Goal: Task Accomplishment & Management: Manage account settings

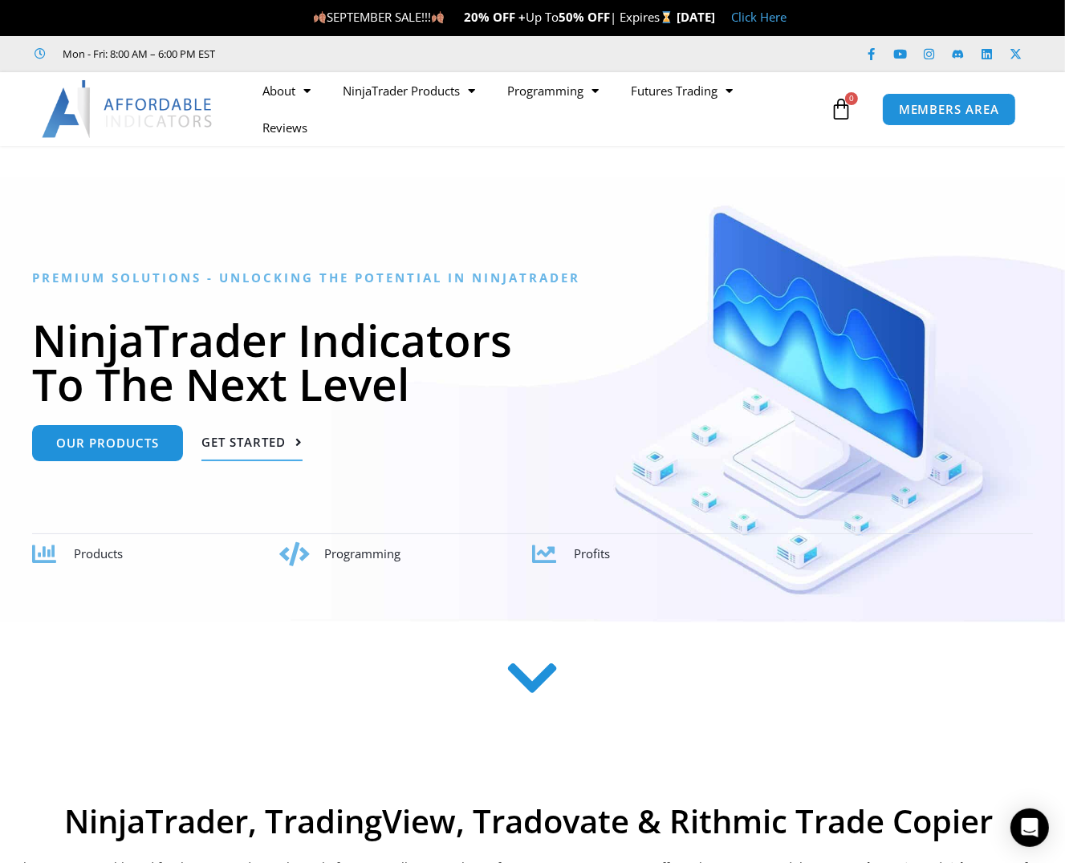
click at [237, 442] on span "Get Started" at bounding box center [243, 442] width 84 height 12
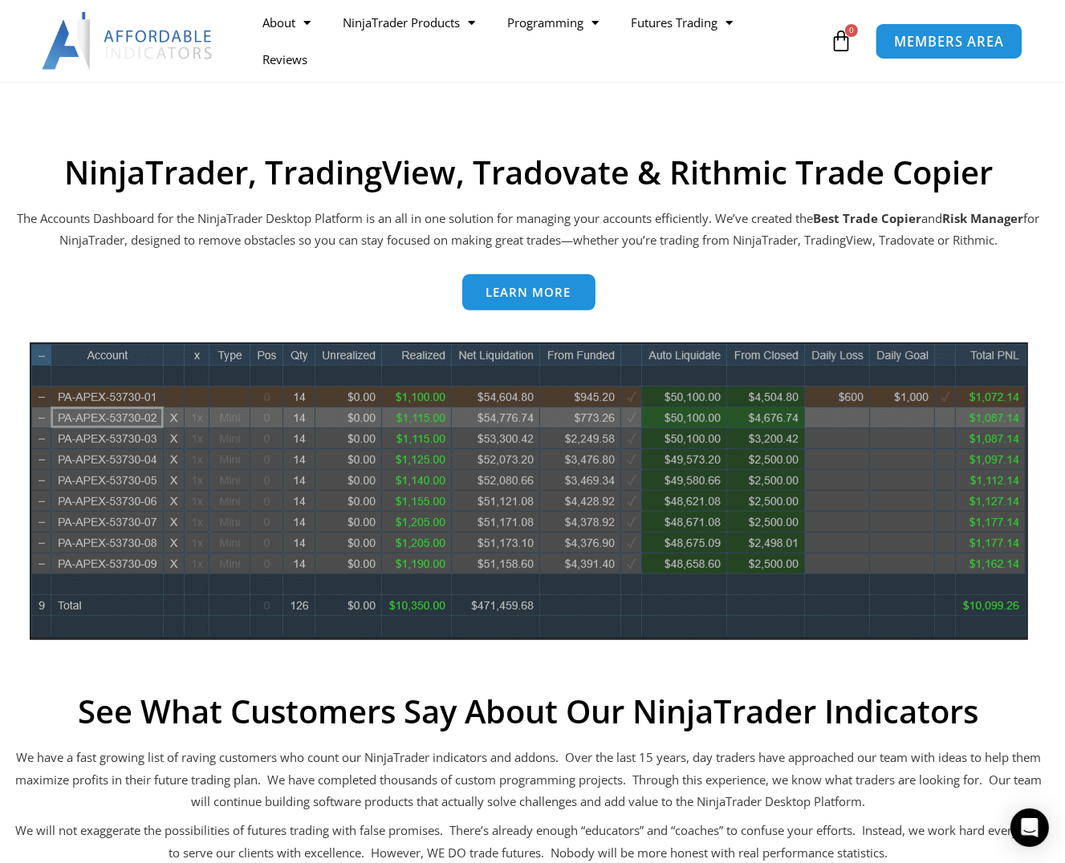
click at [924, 39] on span "MEMBERS AREA" at bounding box center [949, 41] width 110 height 14
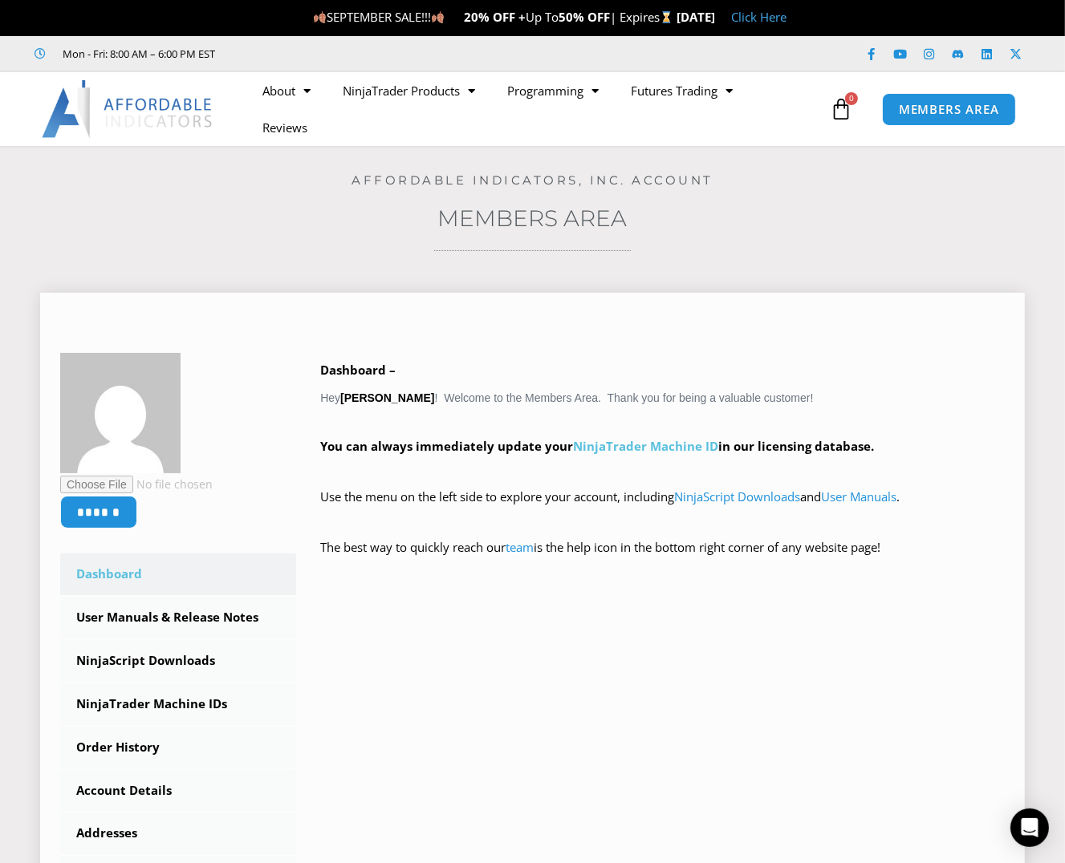
click at [669, 442] on link "NinjaTrader Machine ID" at bounding box center [645, 446] width 145 height 16
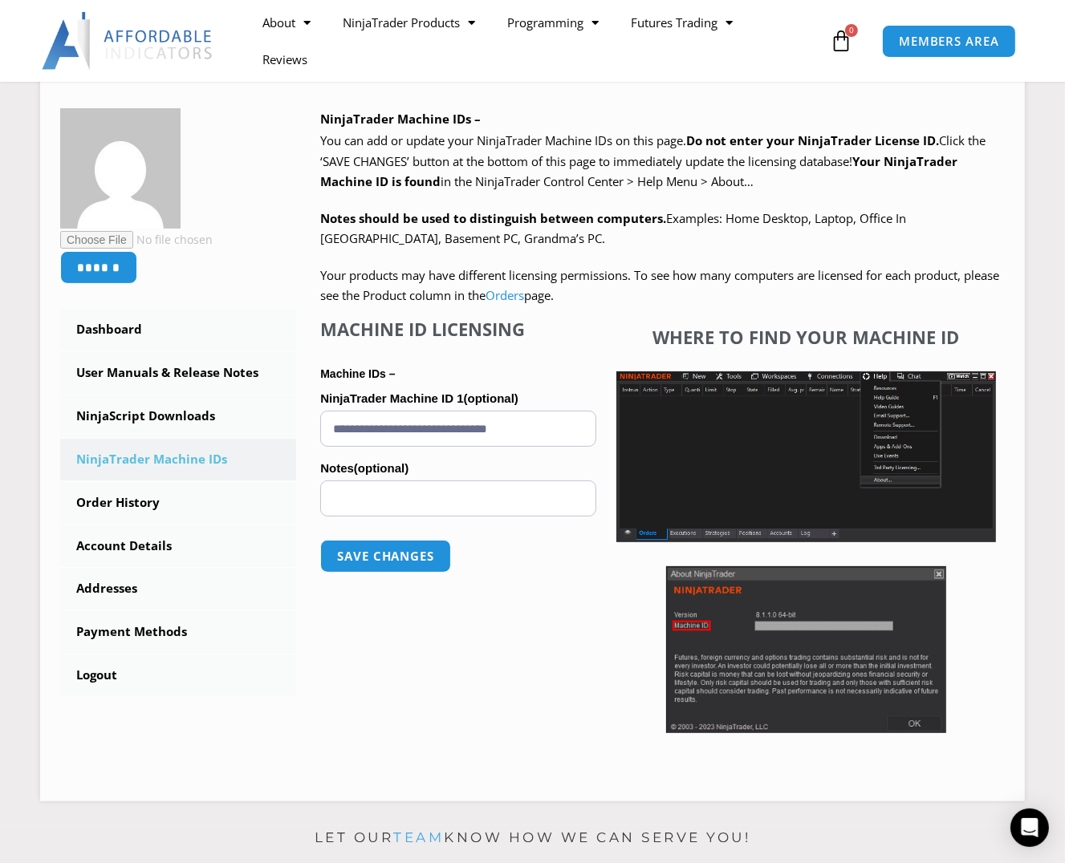
scroll to position [225, 0]
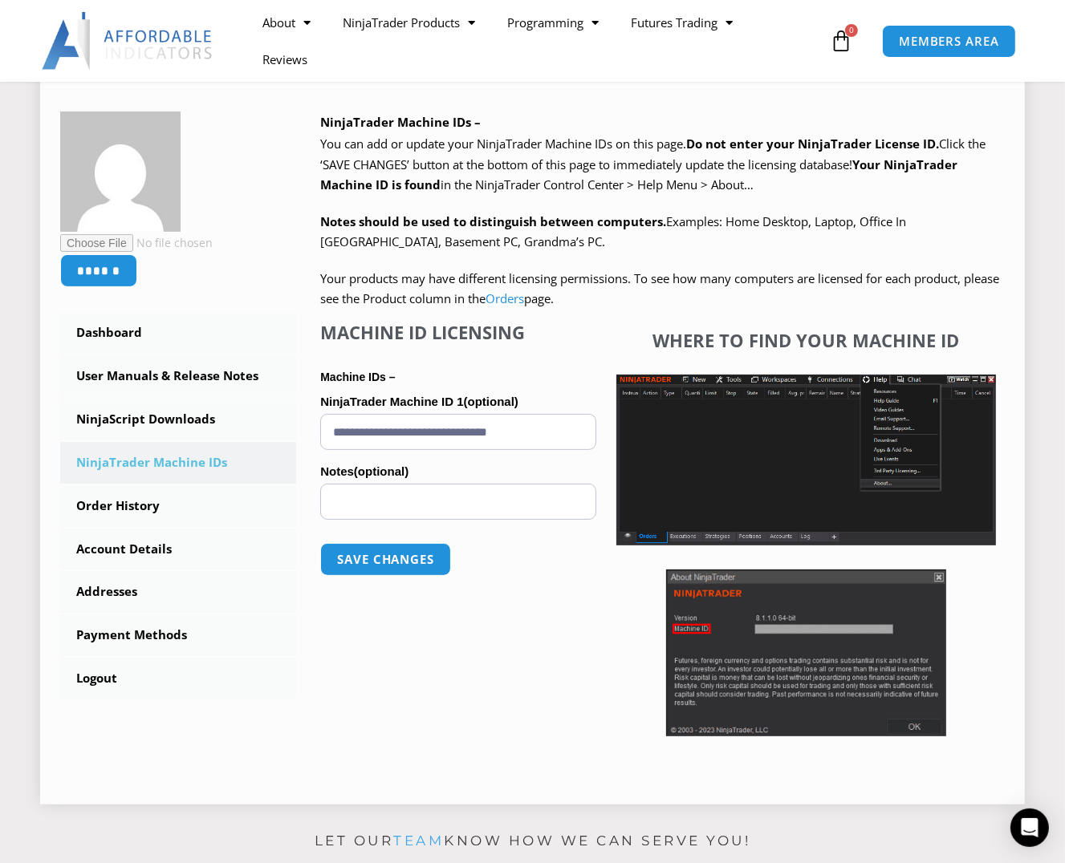
drag, startPoint x: 332, startPoint y: 432, endPoint x: 563, endPoint y: 432, distance: 231.0
click at [563, 432] on input "**********" at bounding box center [458, 432] width 276 height 36
click at [499, 665] on div "**********" at bounding box center [458, 534] width 276 height 424
click at [388, 559] on button "Save changes" at bounding box center [385, 559] width 137 height 34
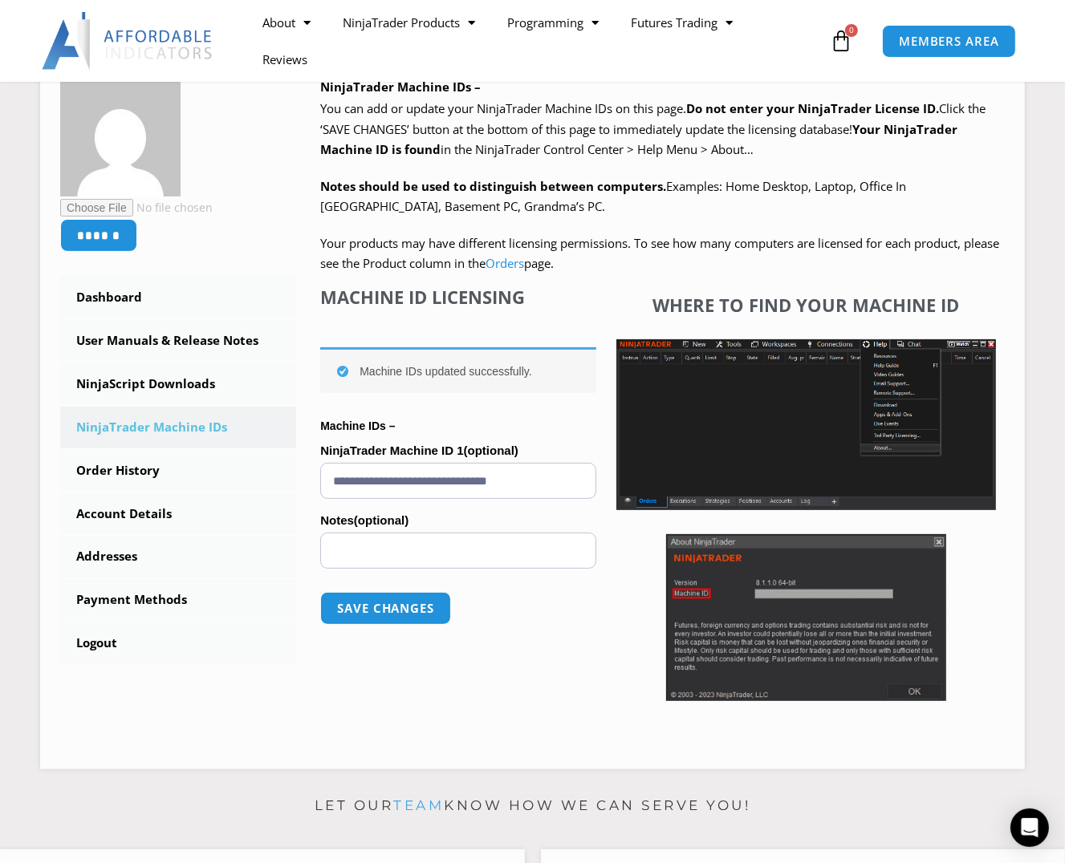
scroll to position [266, 0]
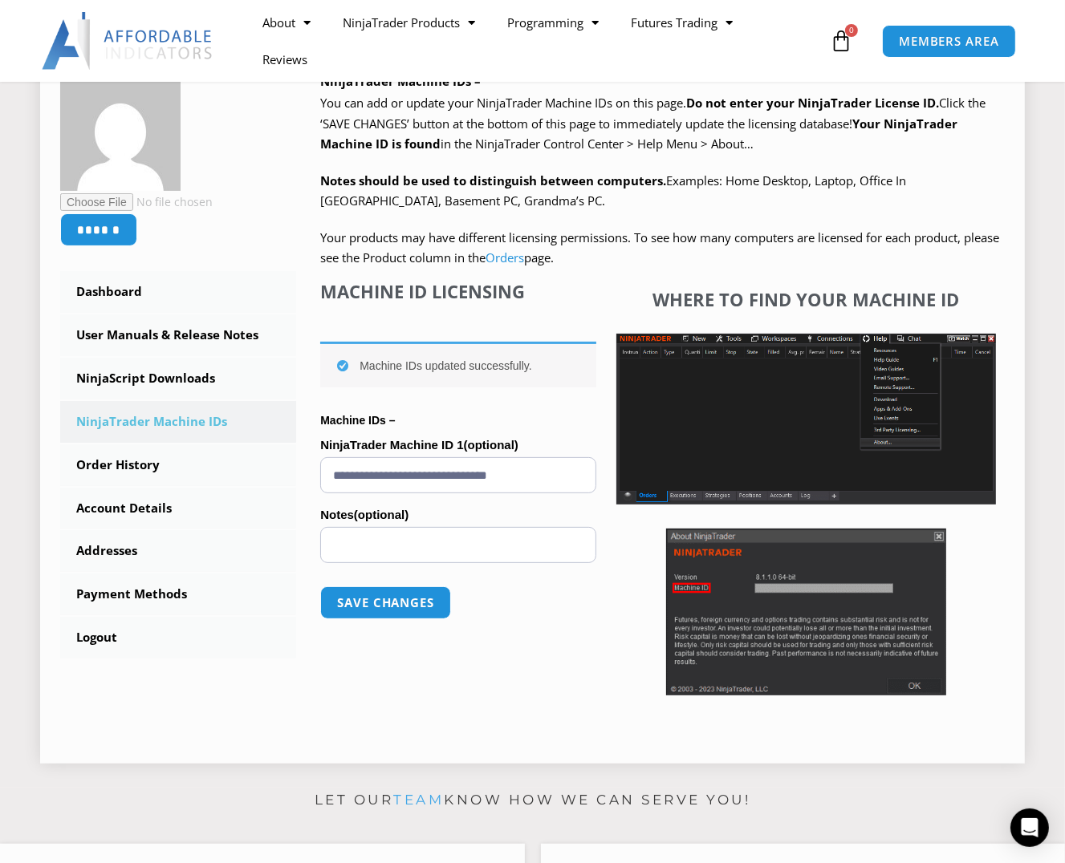
click at [586, 636] on div "**********" at bounding box center [458, 493] width 276 height 424
click at [965, 586] on div at bounding box center [805, 612] width 379 height 167
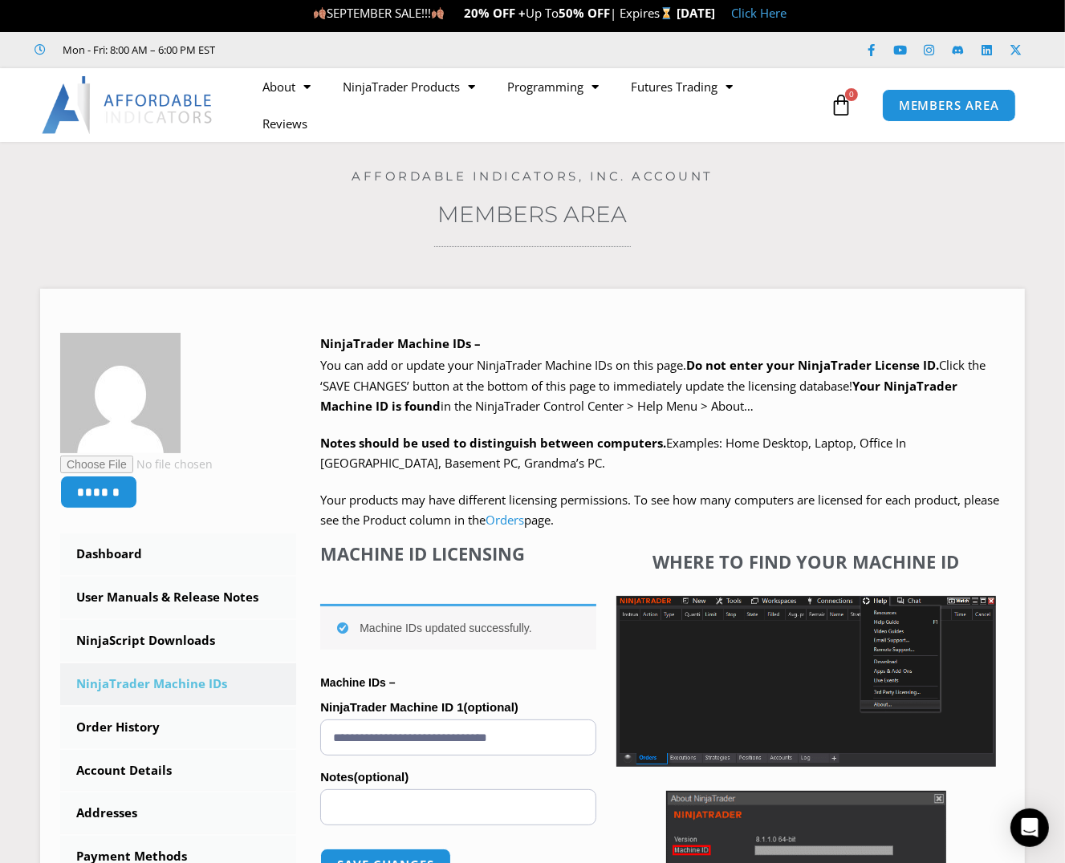
scroll to position [0, 0]
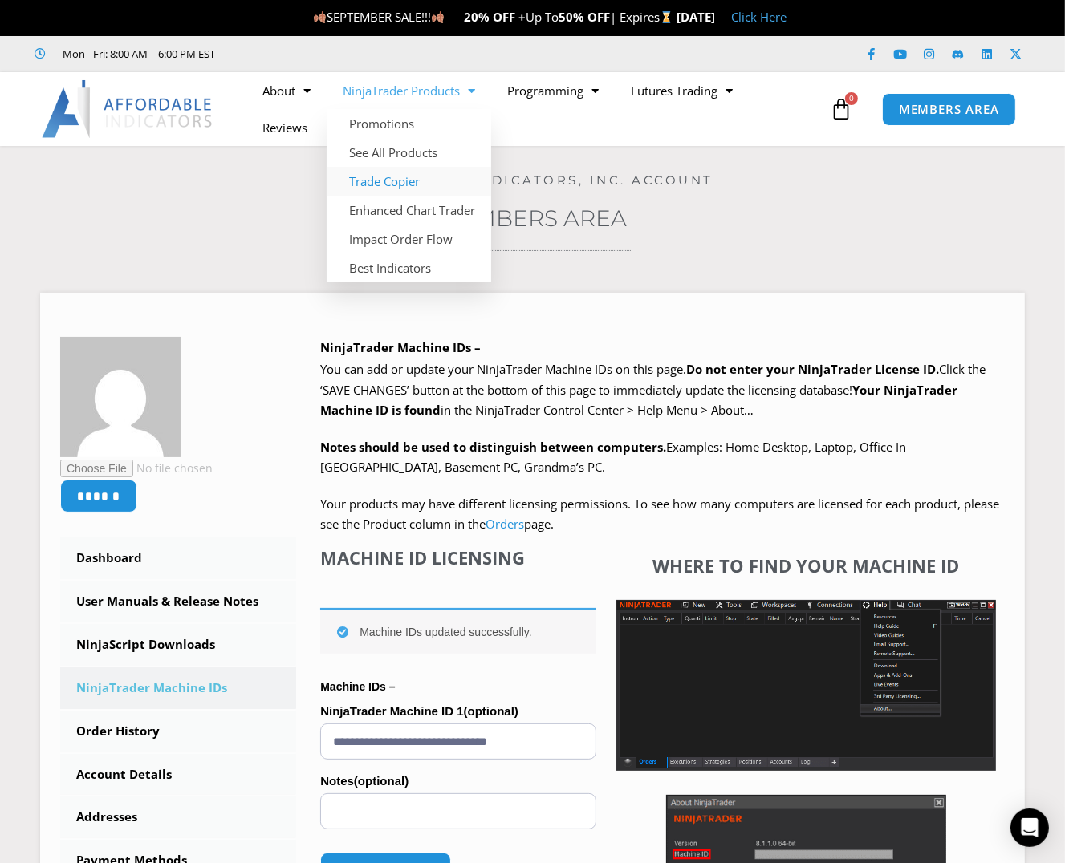
click at [391, 184] on link "Trade Copier" at bounding box center [408, 181] width 164 height 29
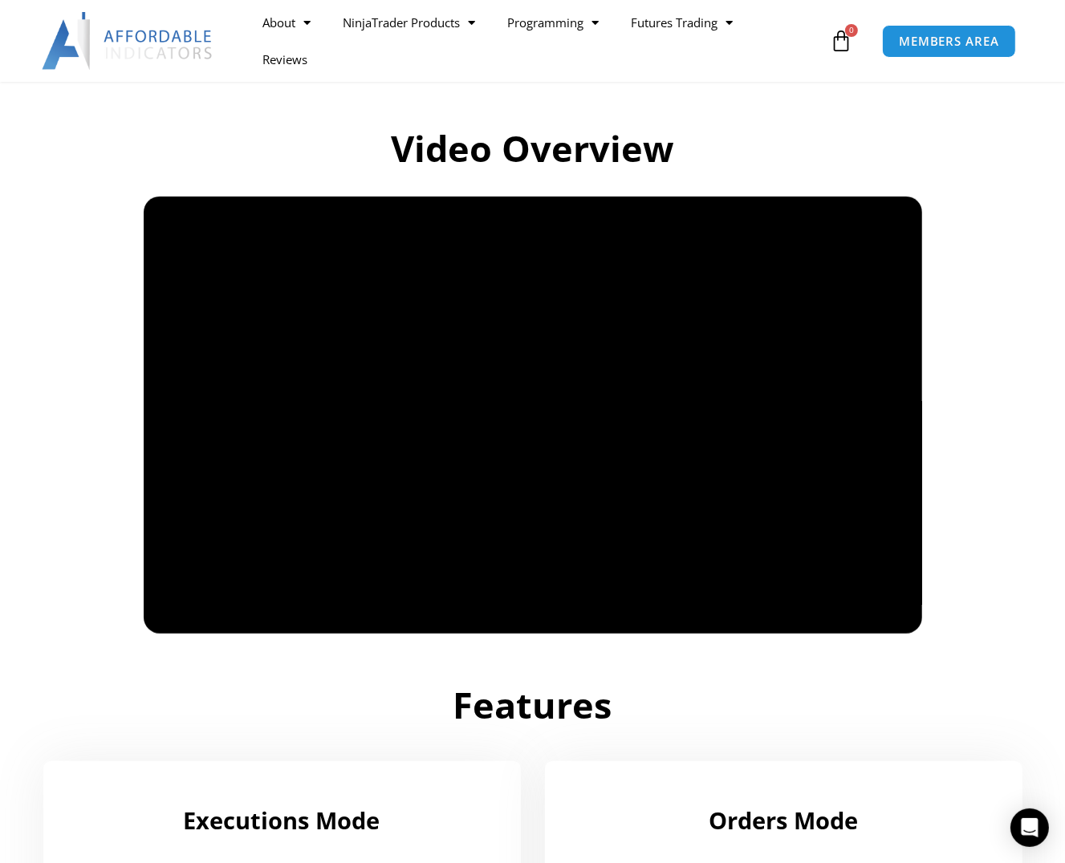
scroll to position [1023, 0]
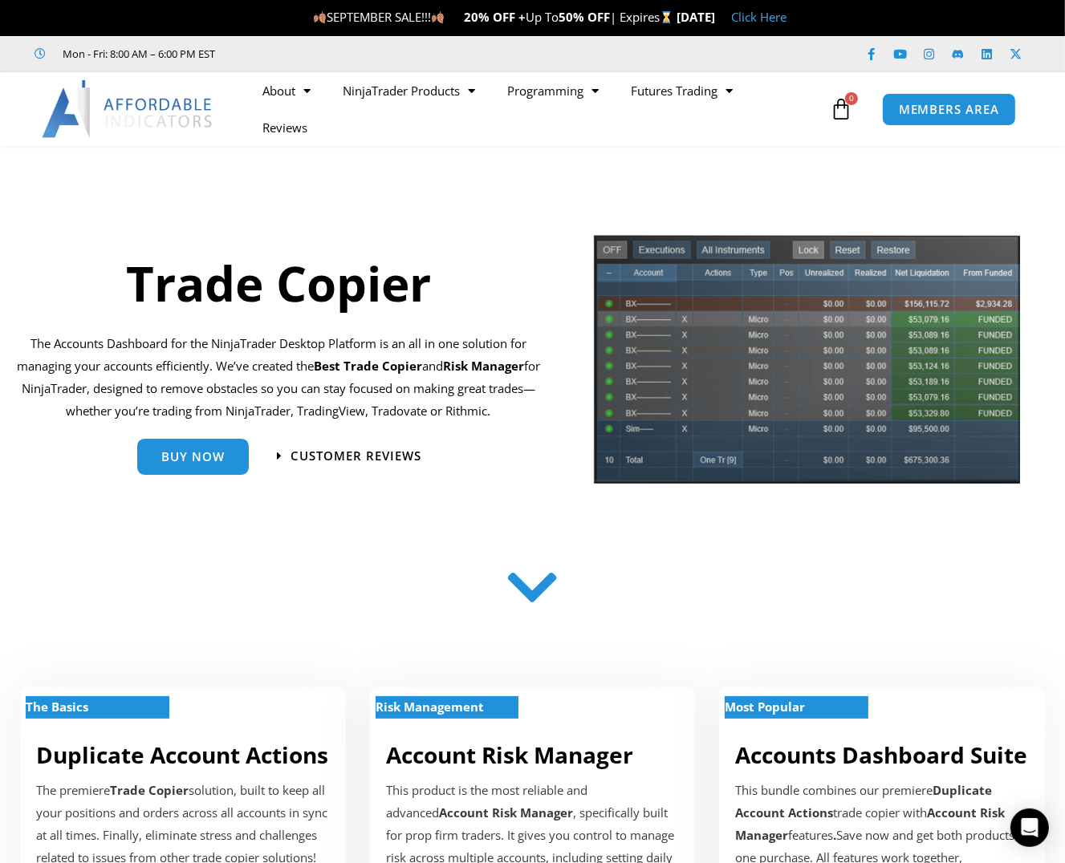
click at [414, 555] on div at bounding box center [532, 591] width 1003 height 80
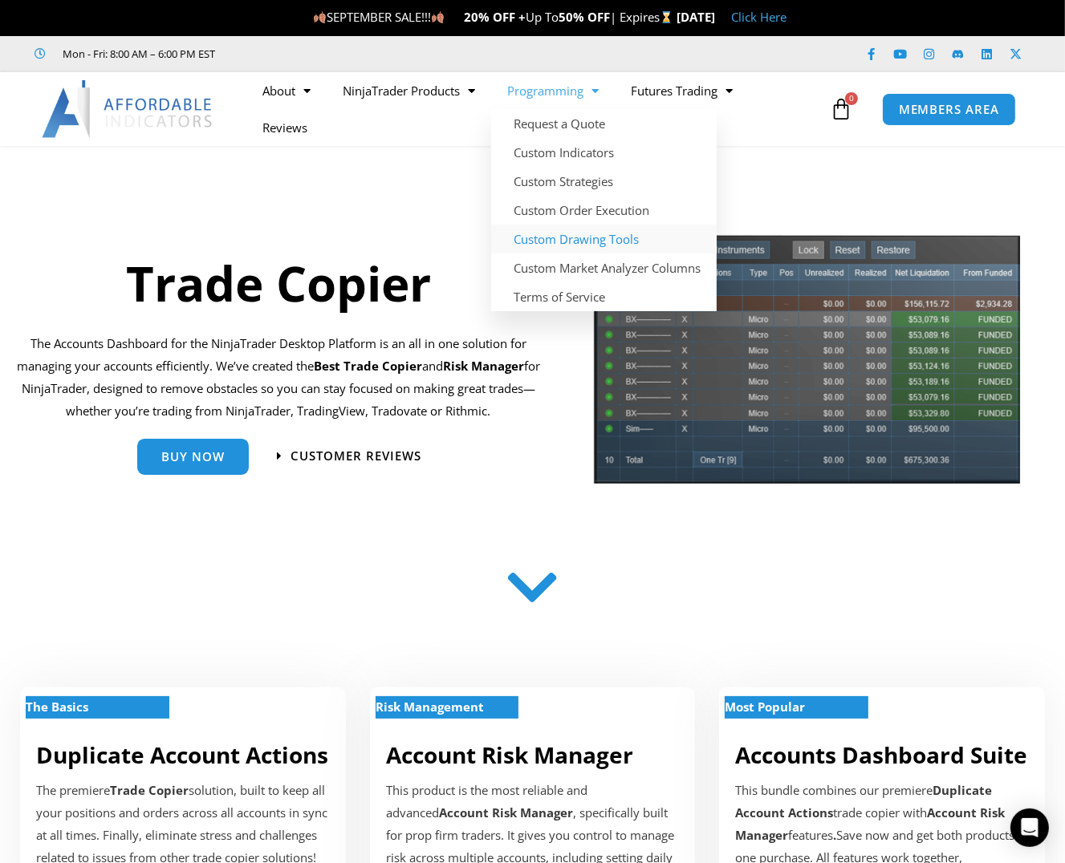
click at [578, 241] on link "Custom Drawing Tools" at bounding box center [603, 239] width 225 height 29
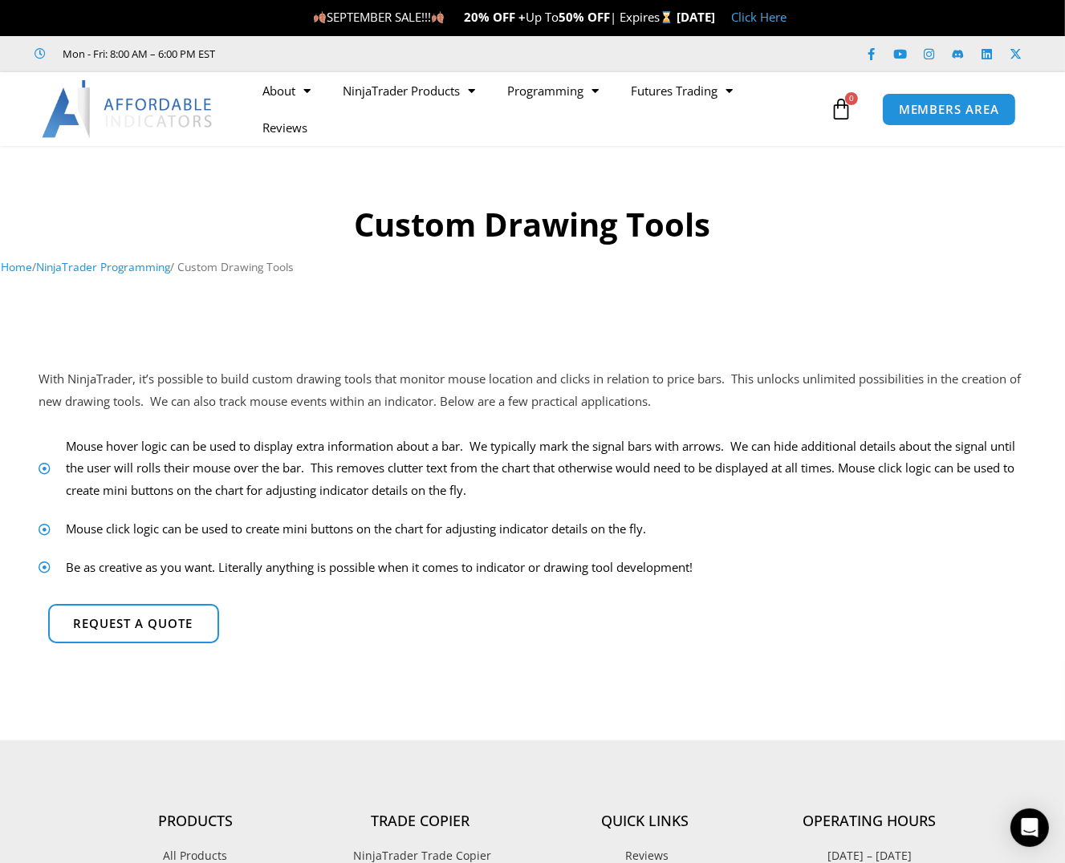
click at [424, 317] on div at bounding box center [532, 304] width 1003 height 32
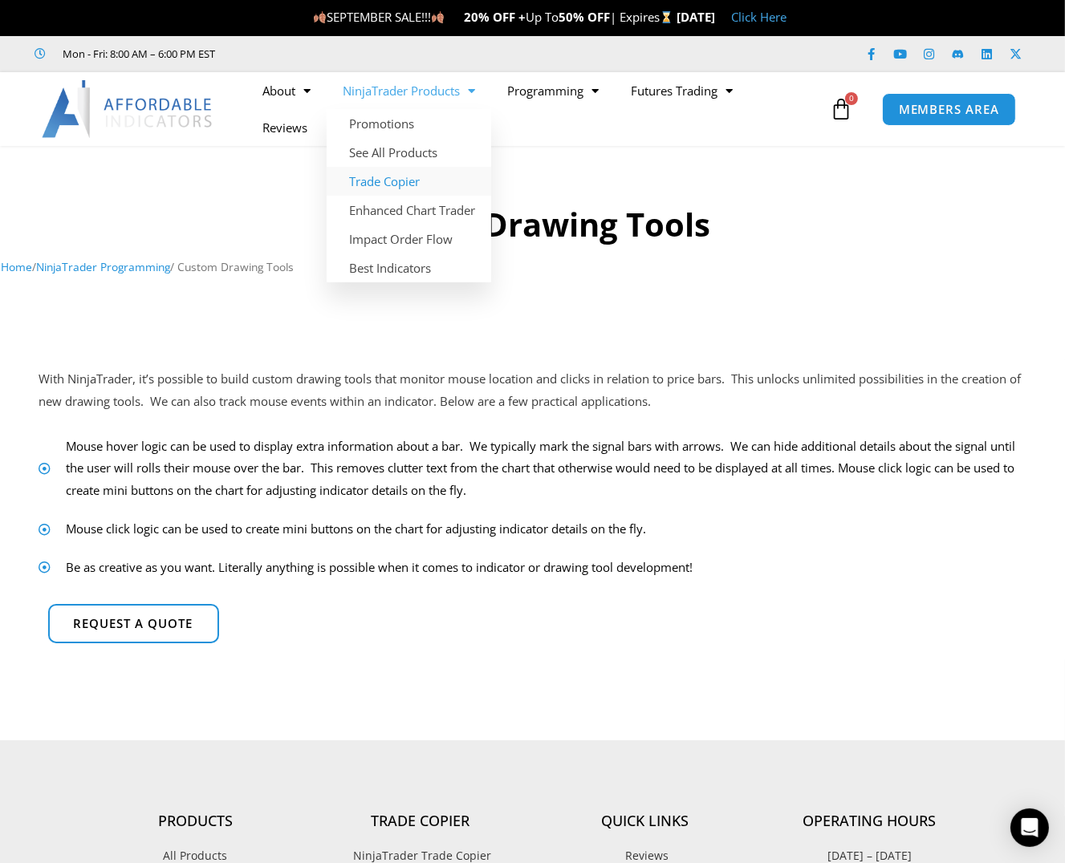
click at [388, 184] on link "Trade Copier" at bounding box center [408, 181] width 164 height 29
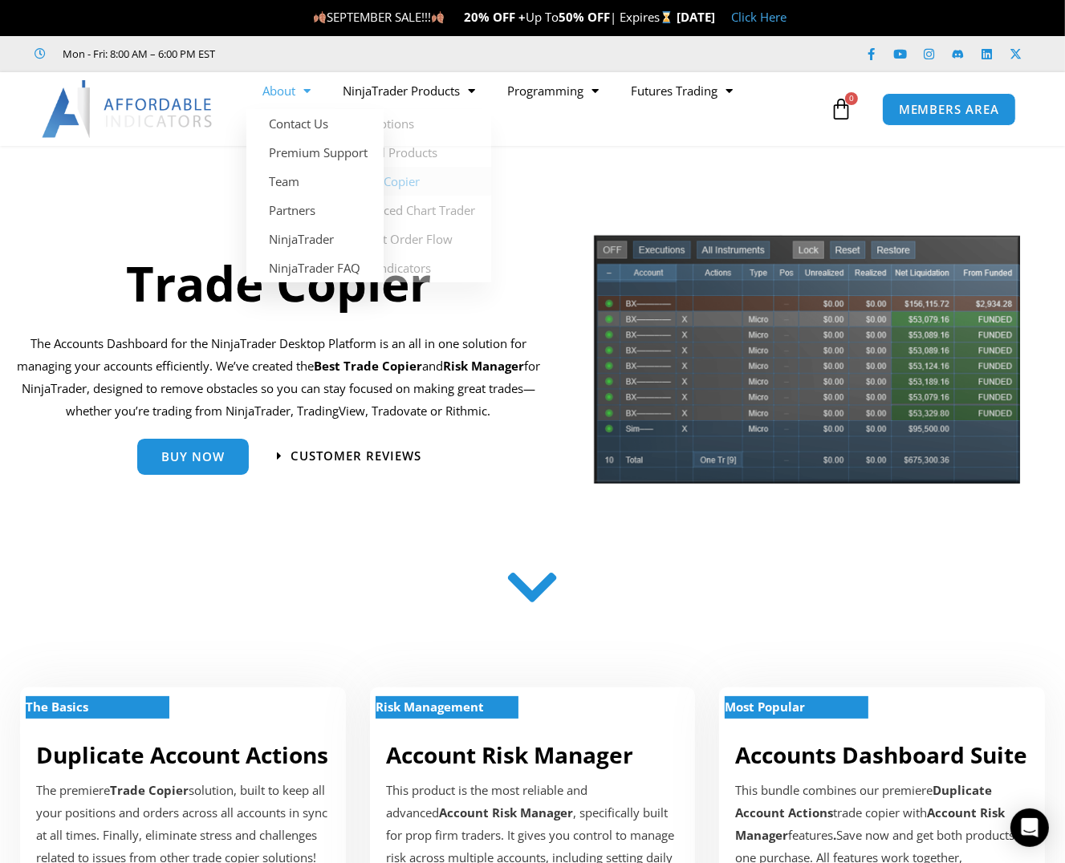
click at [284, 91] on link "About" at bounding box center [286, 90] width 80 height 37
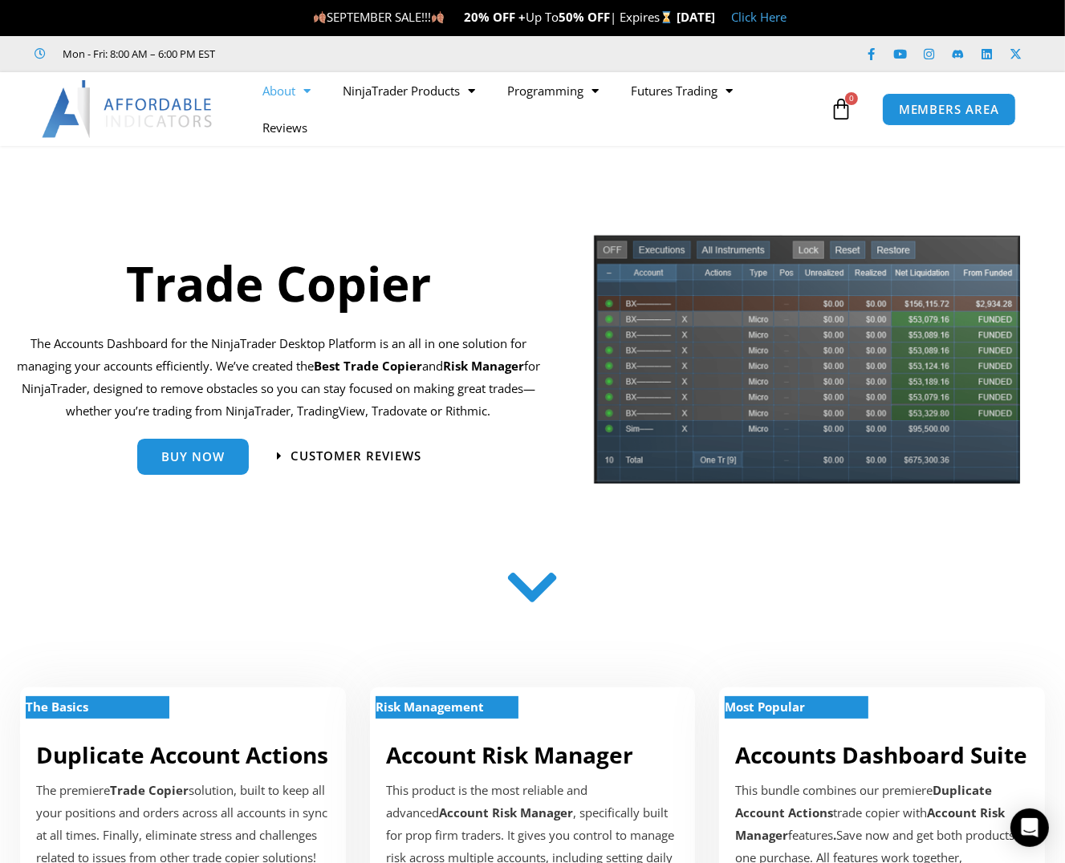
click at [284, 91] on link "About" at bounding box center [286, 90] width 80 height 37
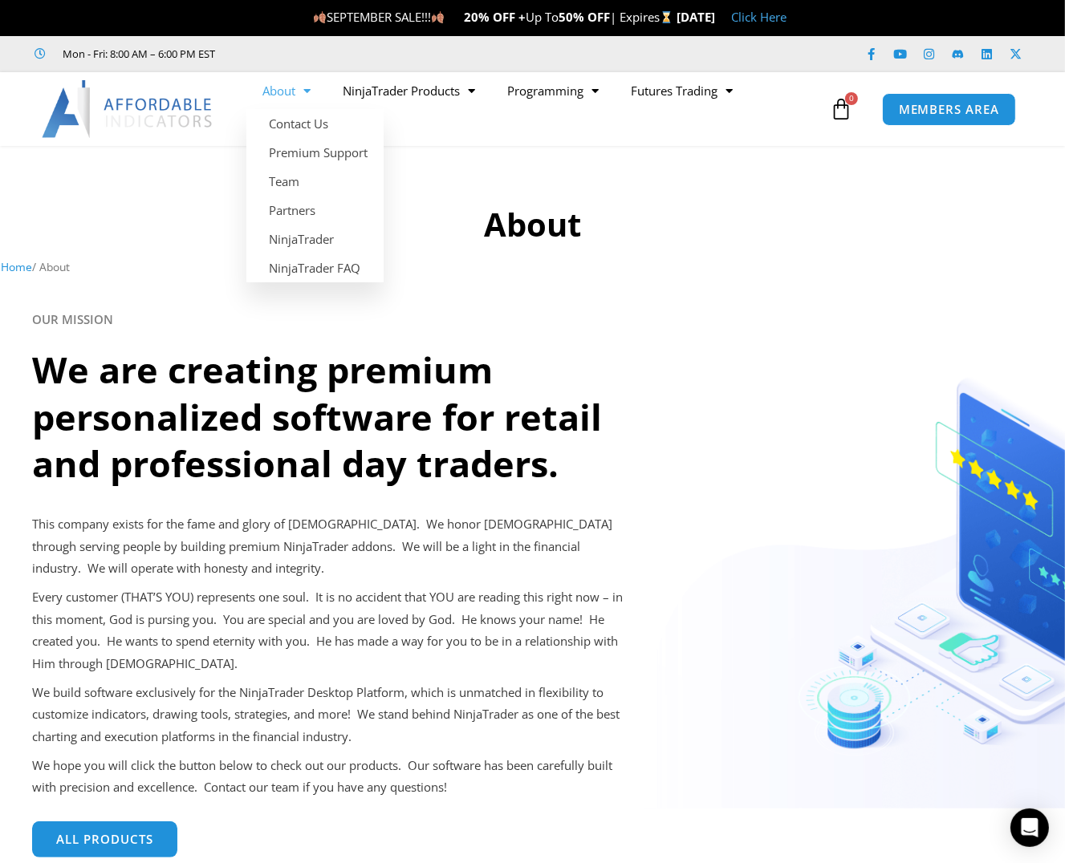
click at [287, 92] on link "About" at bounding box center [286, 90] width 80 height 37
click at [292, 245] on link "NinjaTrader" at bounding box center [314, 239] width 137 height 29
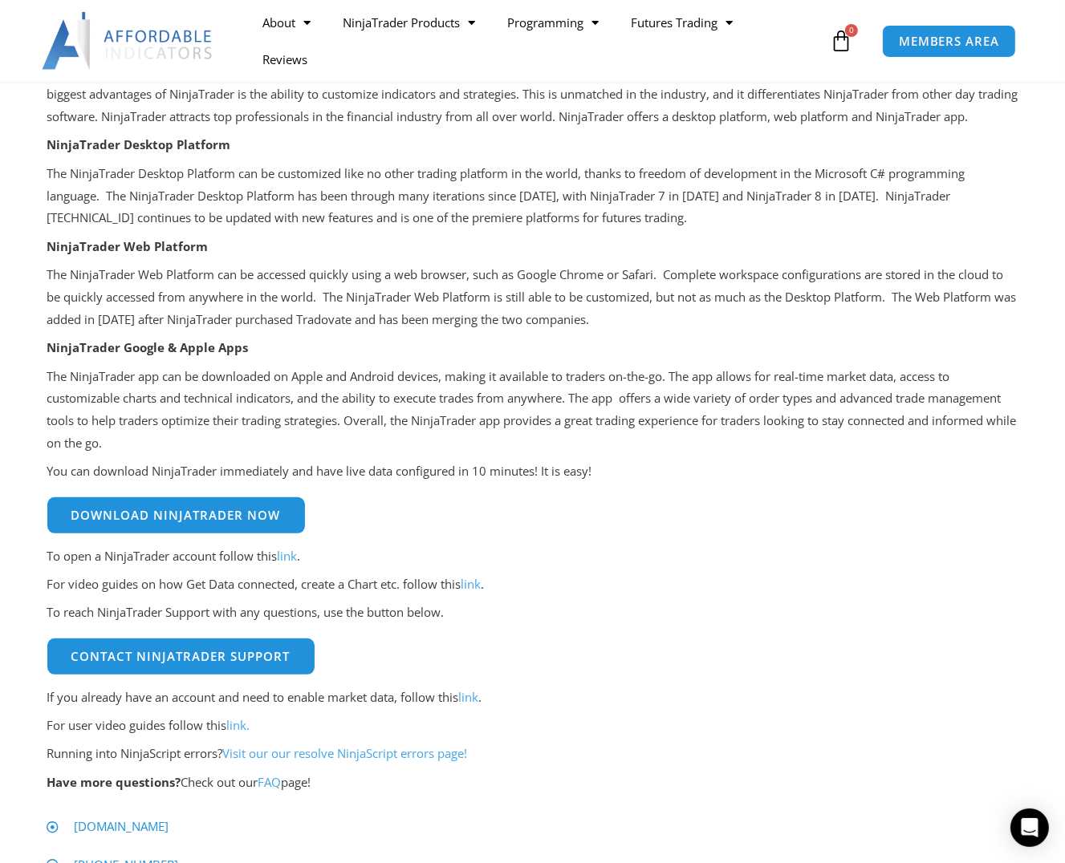
scroll to position [267, 0]
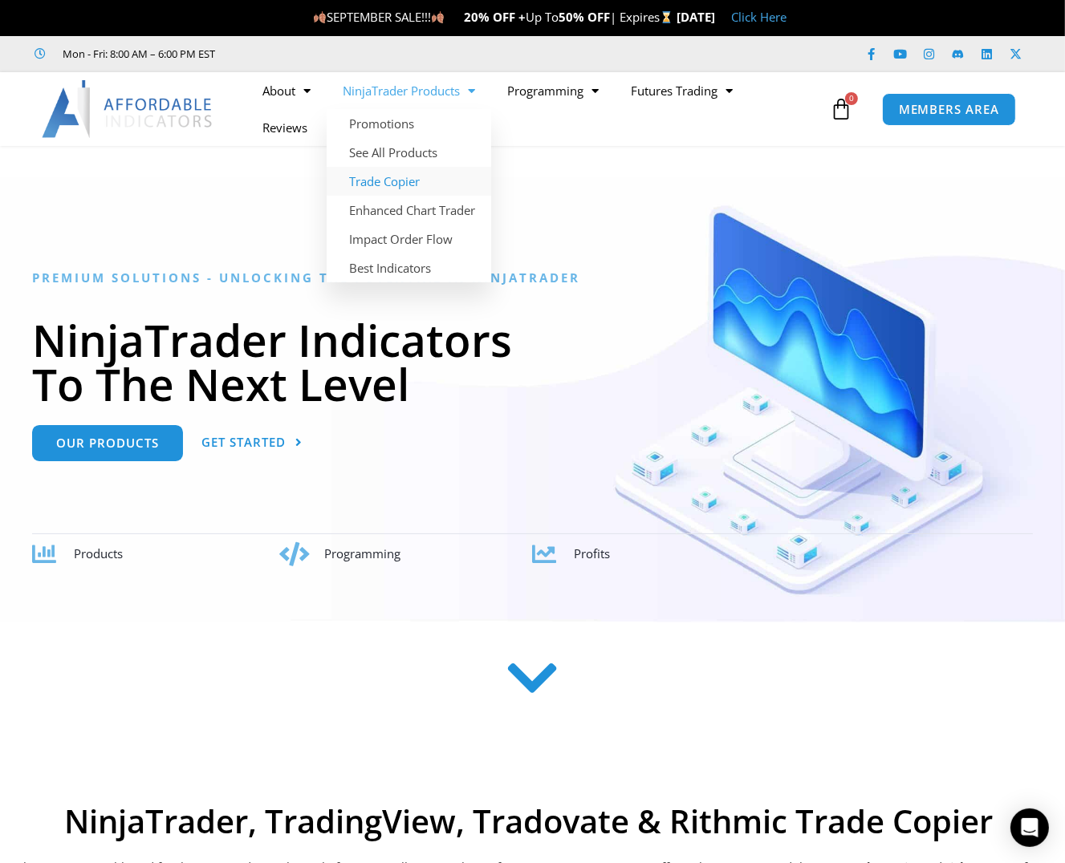
click at [405, 184] on link "Trade Copier" at bounding box center [408, 181] width 164 height 29
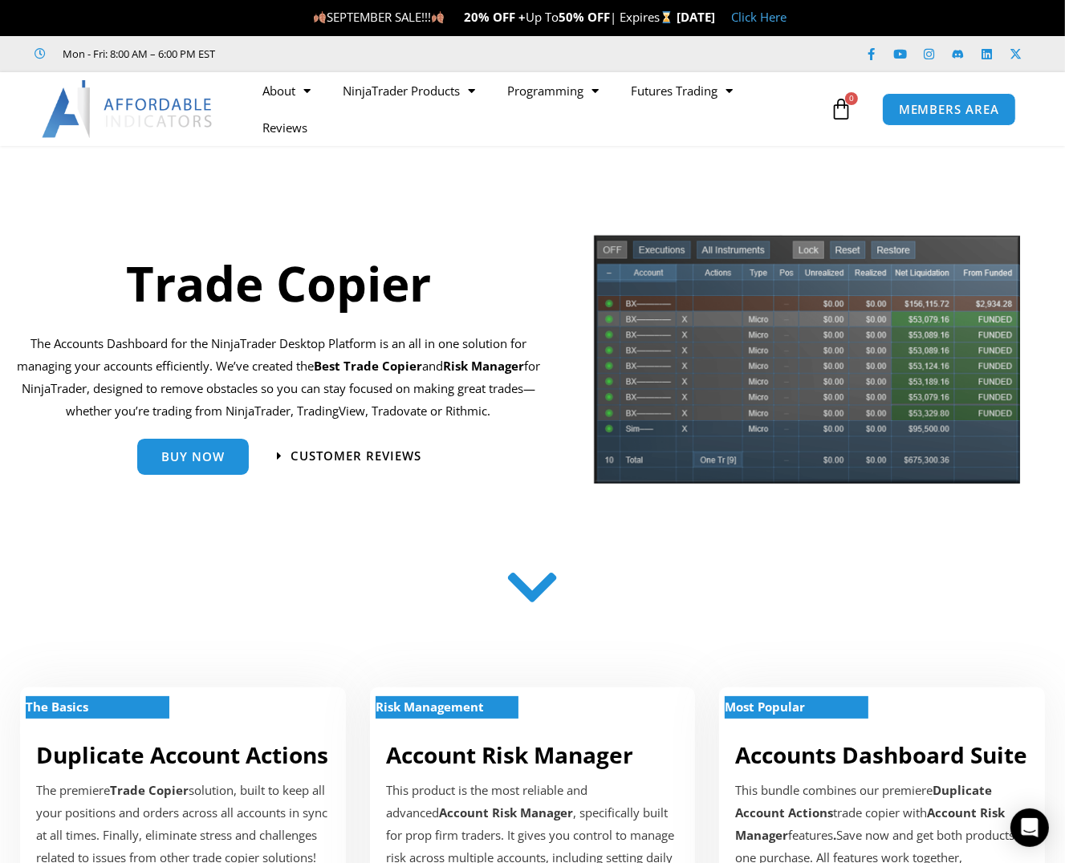
click at [694, 579] on div at bounding box center [532, 591] width 987 height 64
click at [946, 109] on span "MEMBERS AREA" at bounding box center [949, 110] width 110 height 14
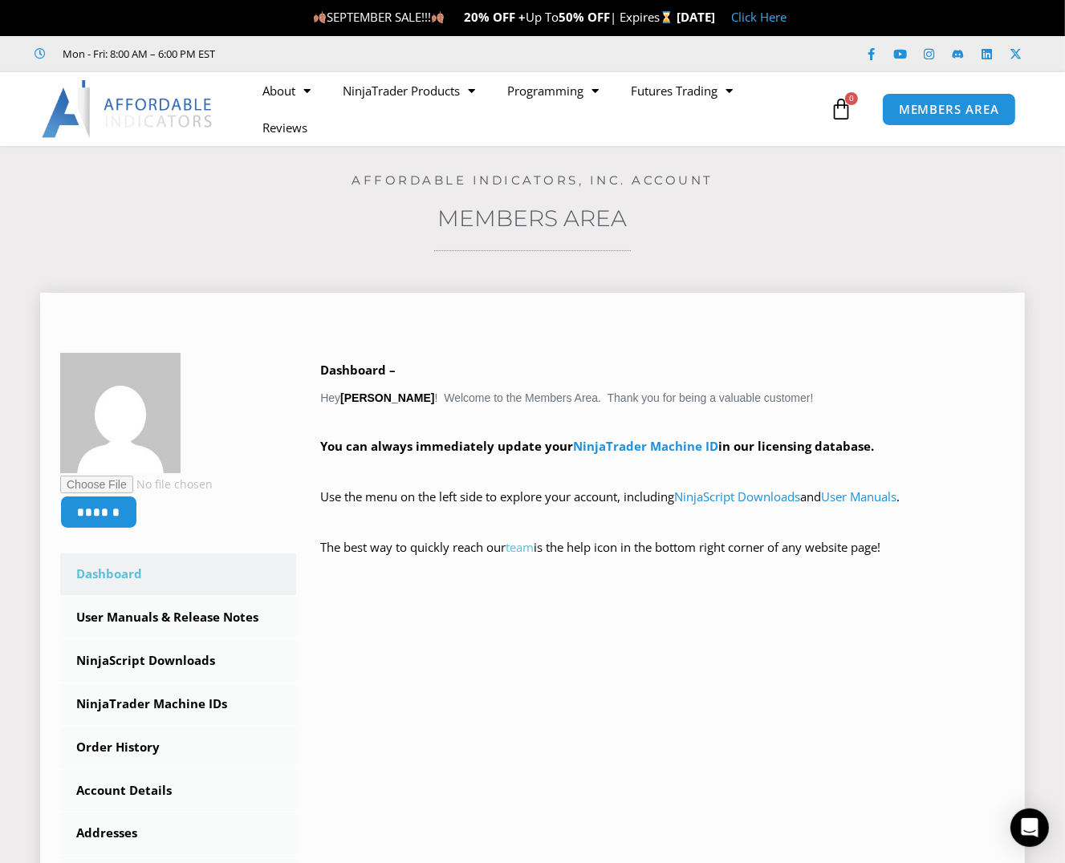
click at [528, 550] on link "team" at bounding box center [519, 547] width 28 height 16
click at [670, 445] on link "NinjaTrader Machine ID" at bounding box center [645, 446] width 145 height 16
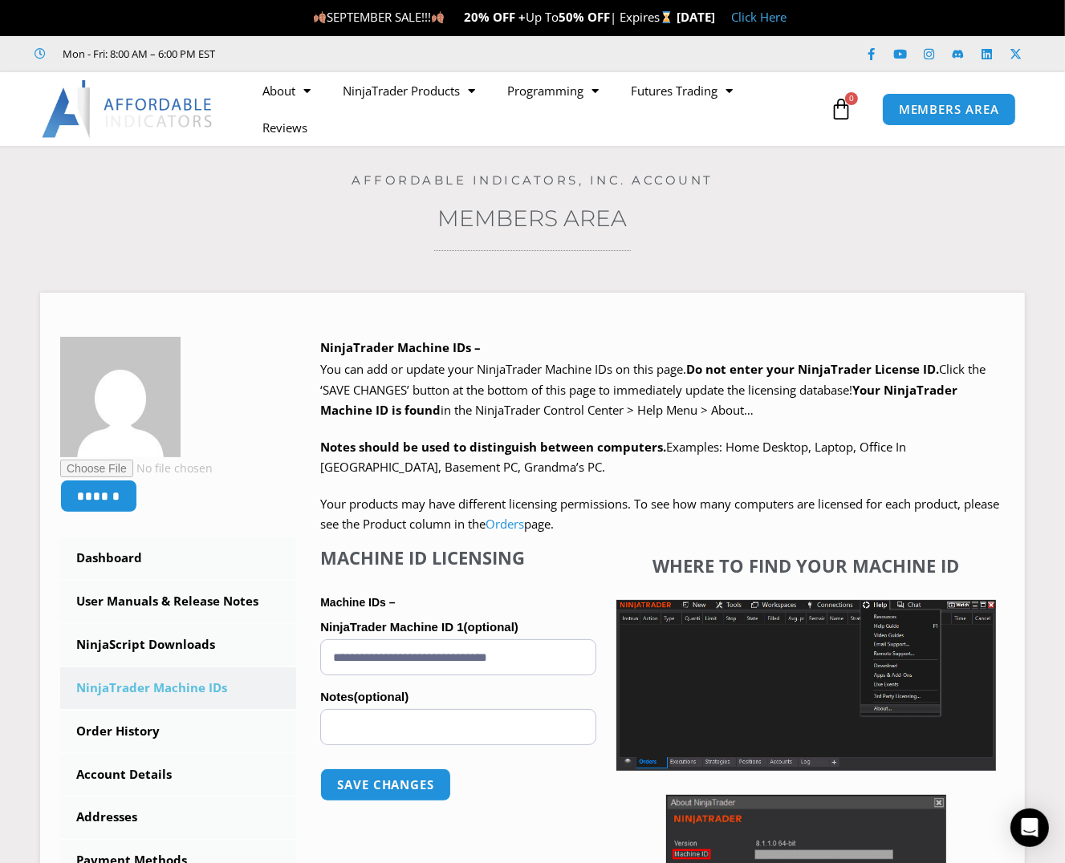
drag, startPoint x: 1040, startPoint y: 469, endPoint x: 1040, endPoint y: 529, distance: 59.4
click at [1040, 529] on section "Home / Members Area Affordable Indicators, Inc. Account Members Area ****** Das…" at bounding box center [532, 600] width 1065 height 908
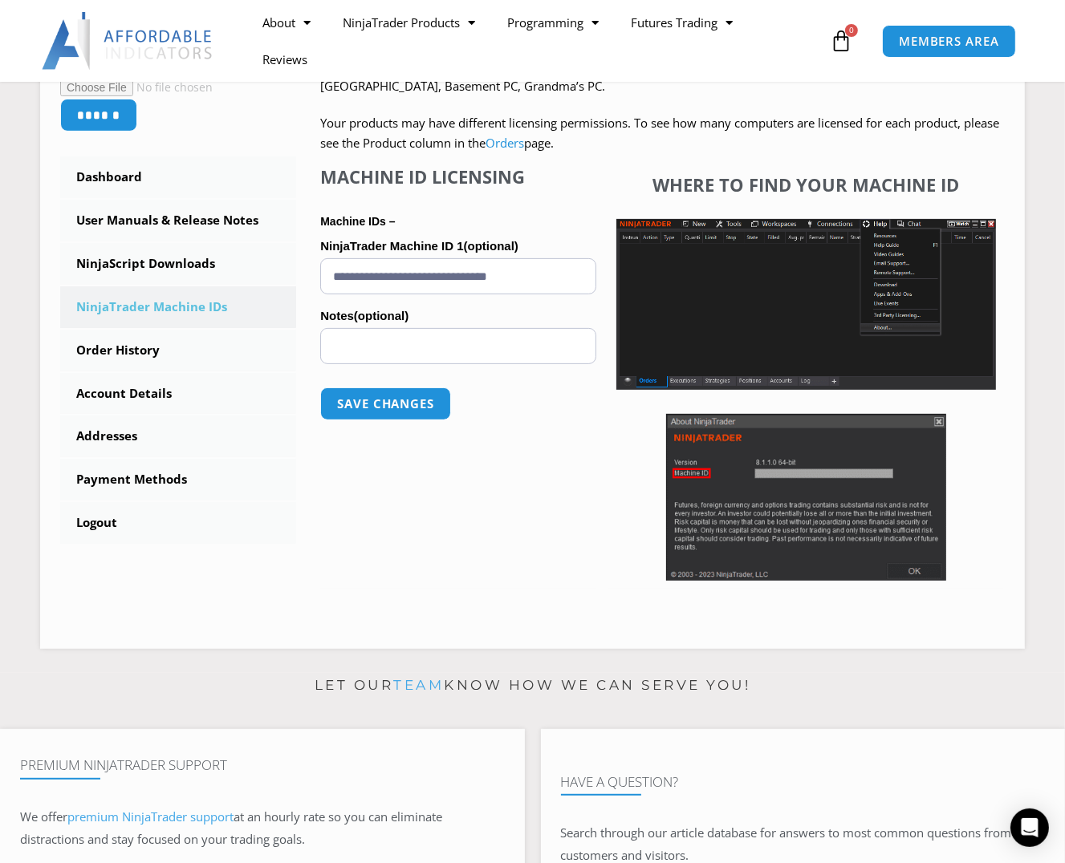
scroll to position [388, 0]
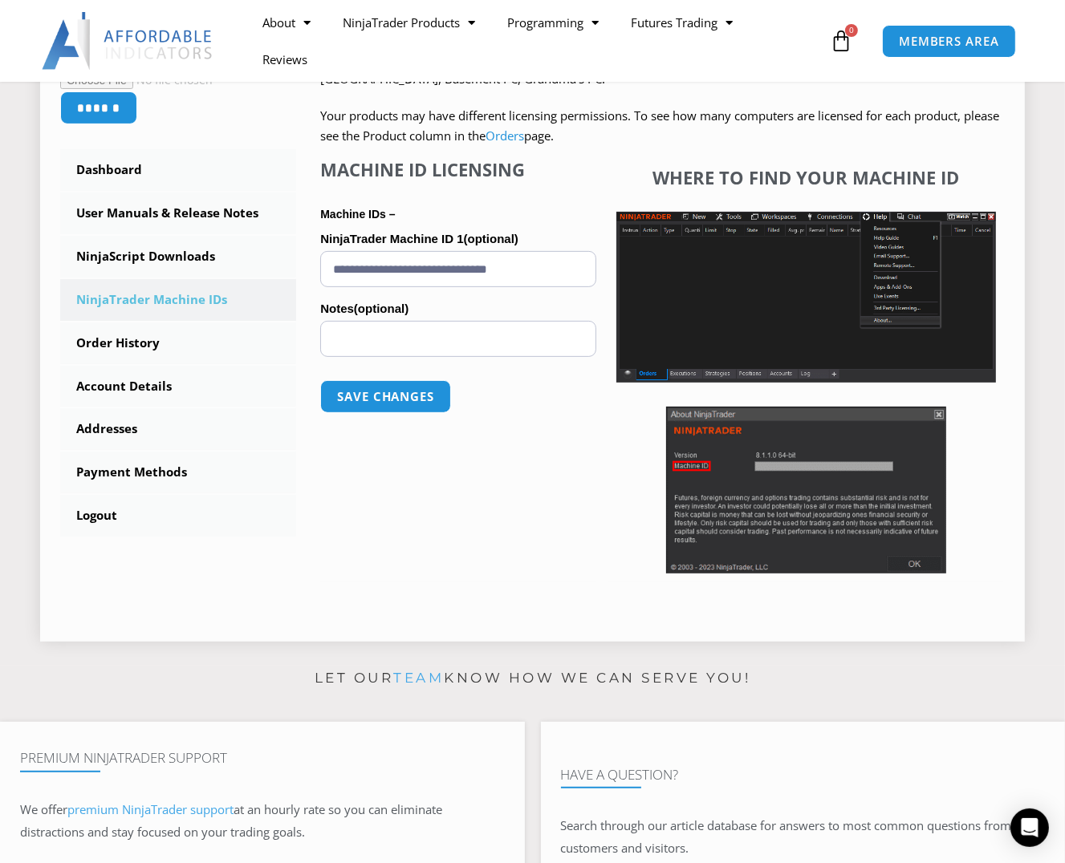
drag, startPoint x: 328, startPoint y: 270, endPoint x: 568, endPoint y: 270, distance: 239.9
click at [568, 270] on input "**********" at bounding box center [458, 269] width 276 height 36
click at [411, 392] on button "Save changes" at bounding box center [385, 396] width 137 height 34
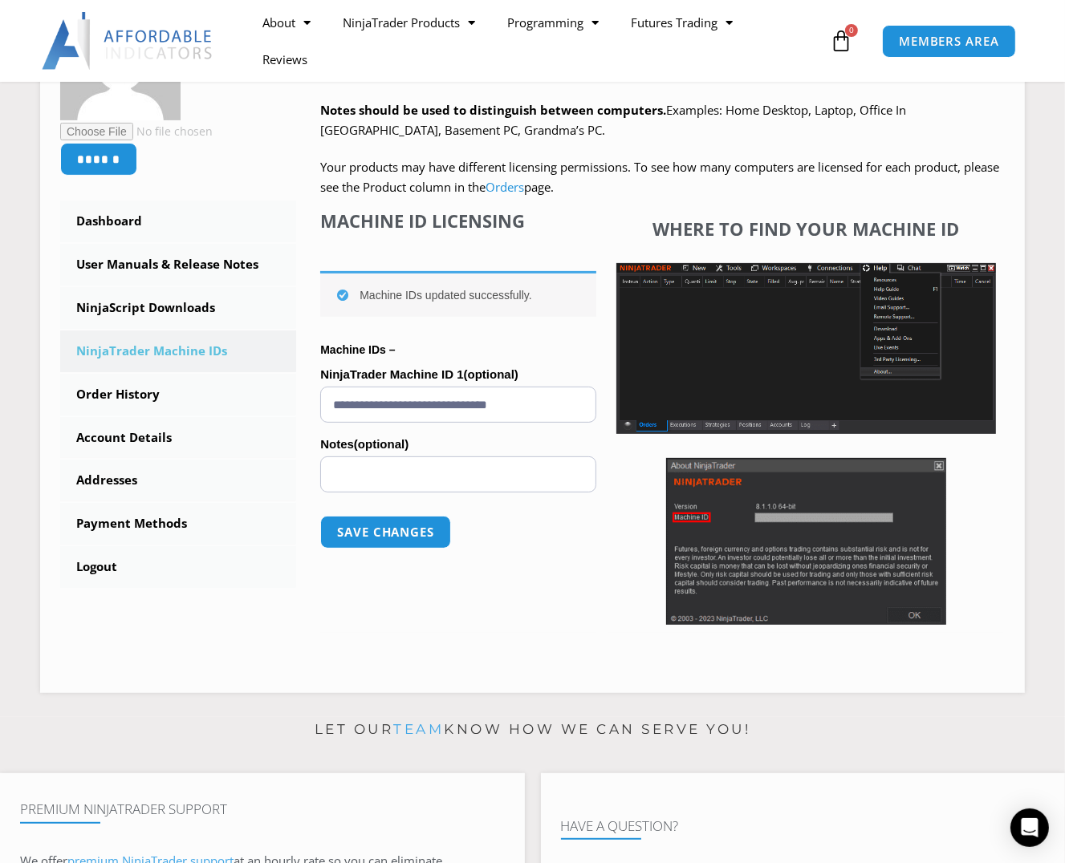
scroll to position [339, 0]
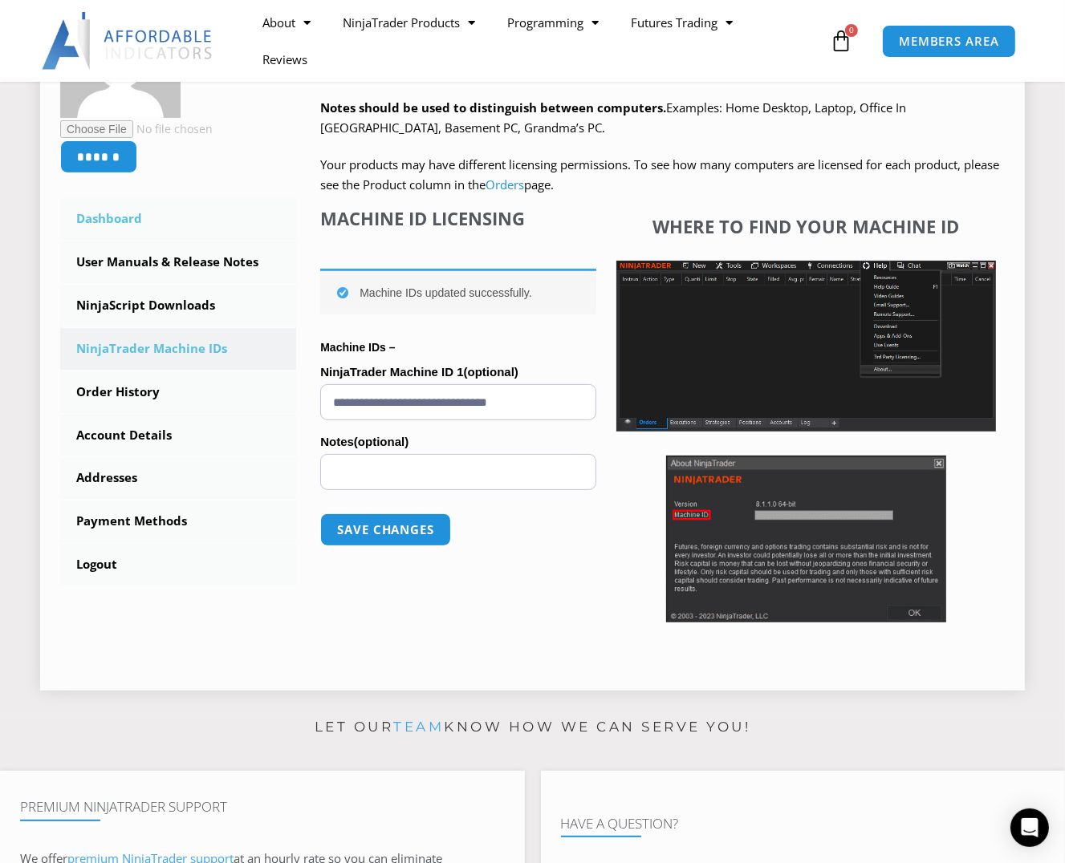
click at [107, 232] on link "Dashboard" at bounding box center [178, 219] width 236 height 42
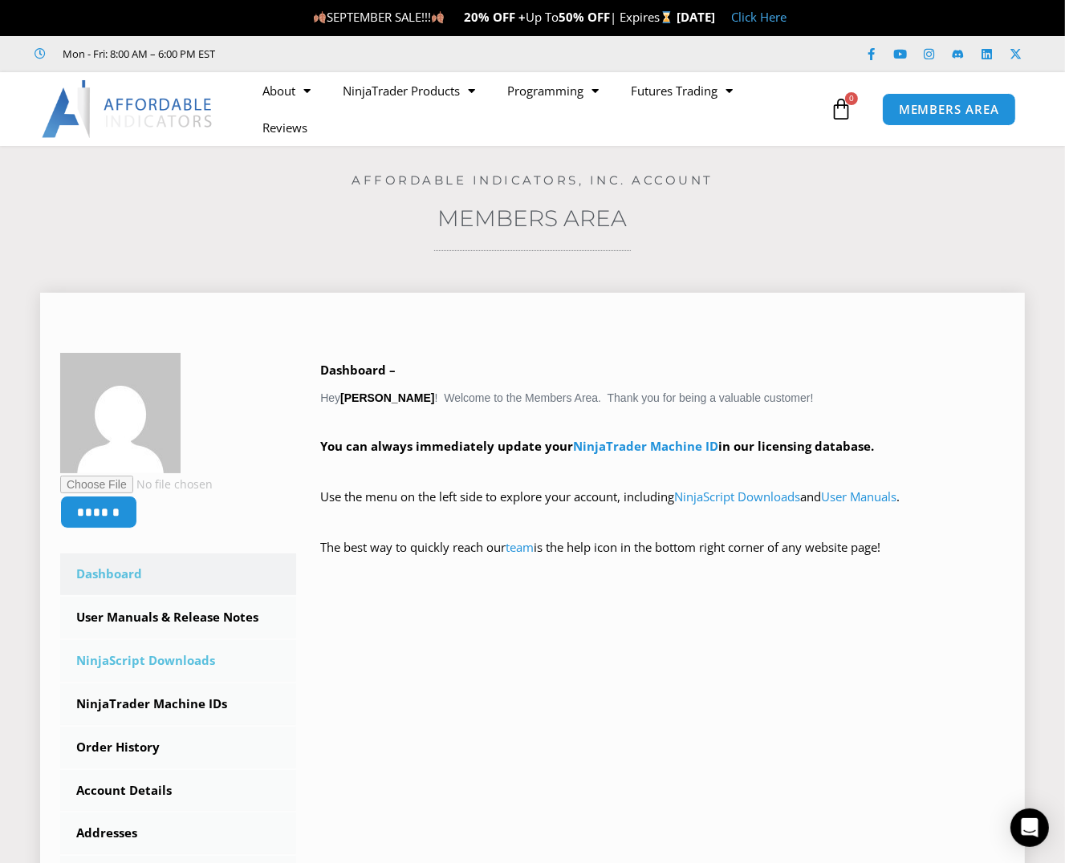
click at [143, 665] on link "NinjaScript Downloads" at bounding box center [178, 661] width 236 height 42
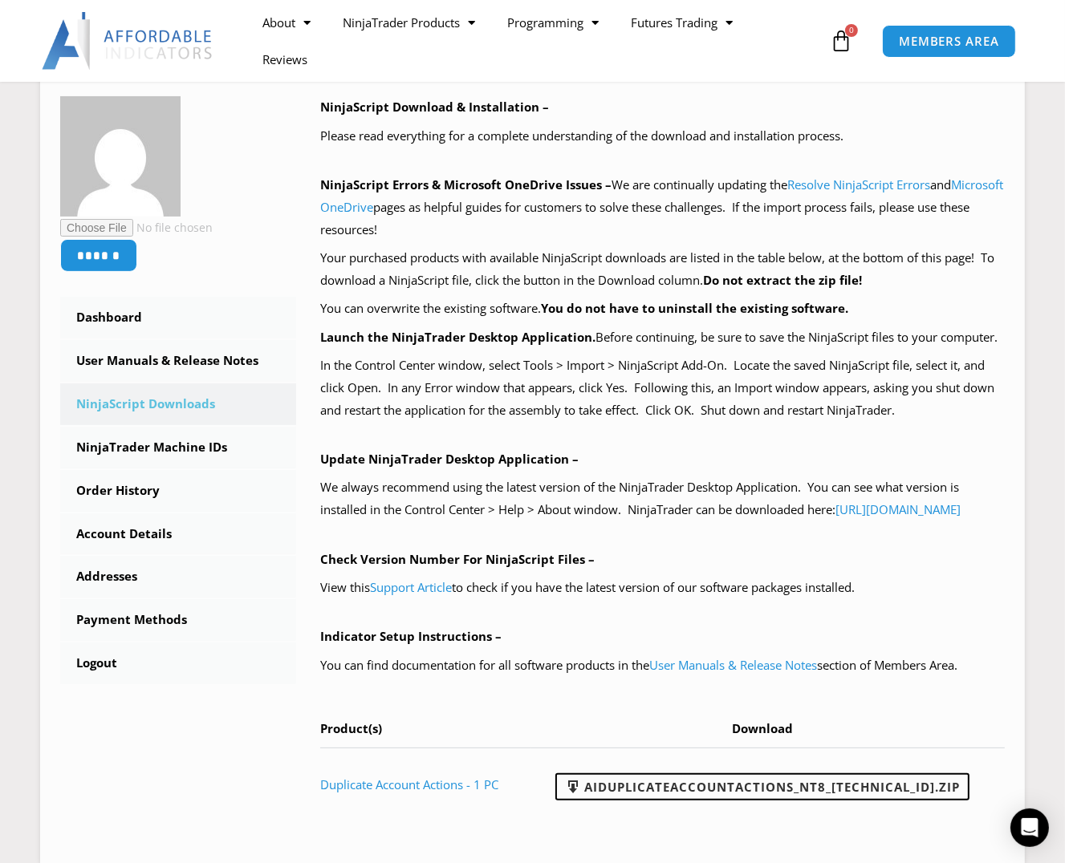
scroll to position [245, 0]
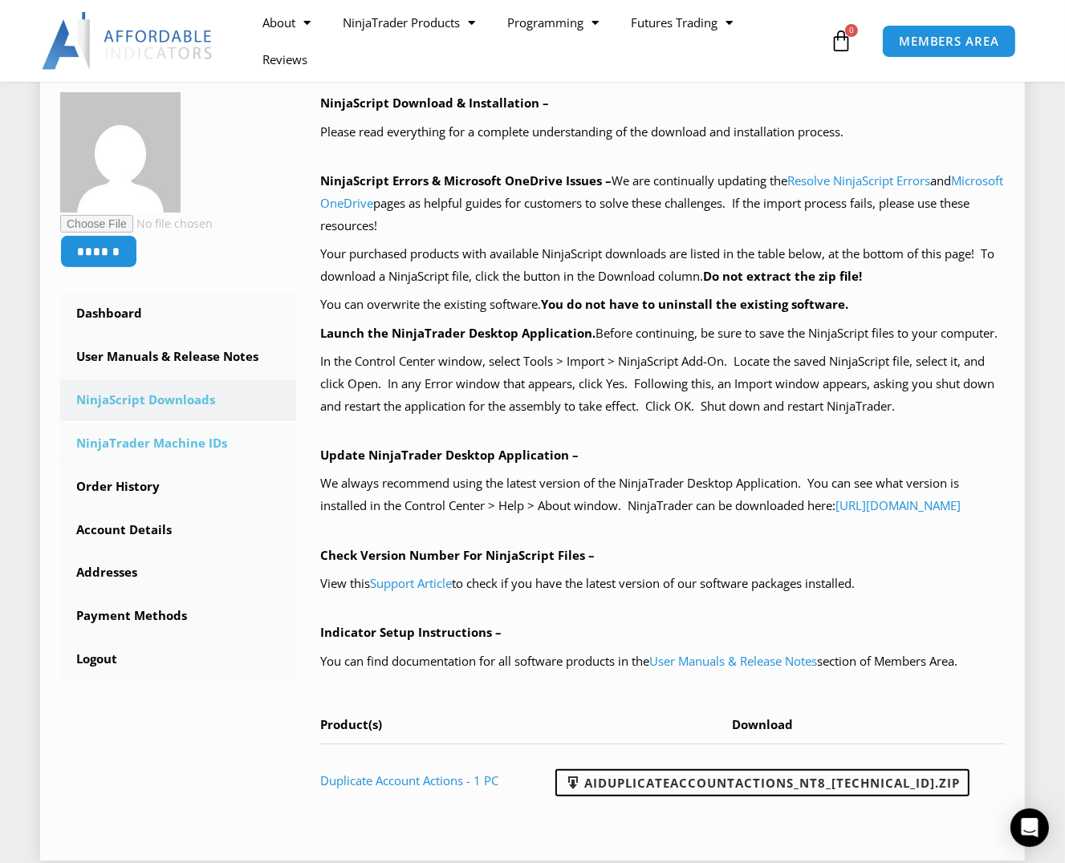
click at [157, 441] on link "NinjaTrader Machine IDs" at bounding box center [178, 444] width 236 height 42
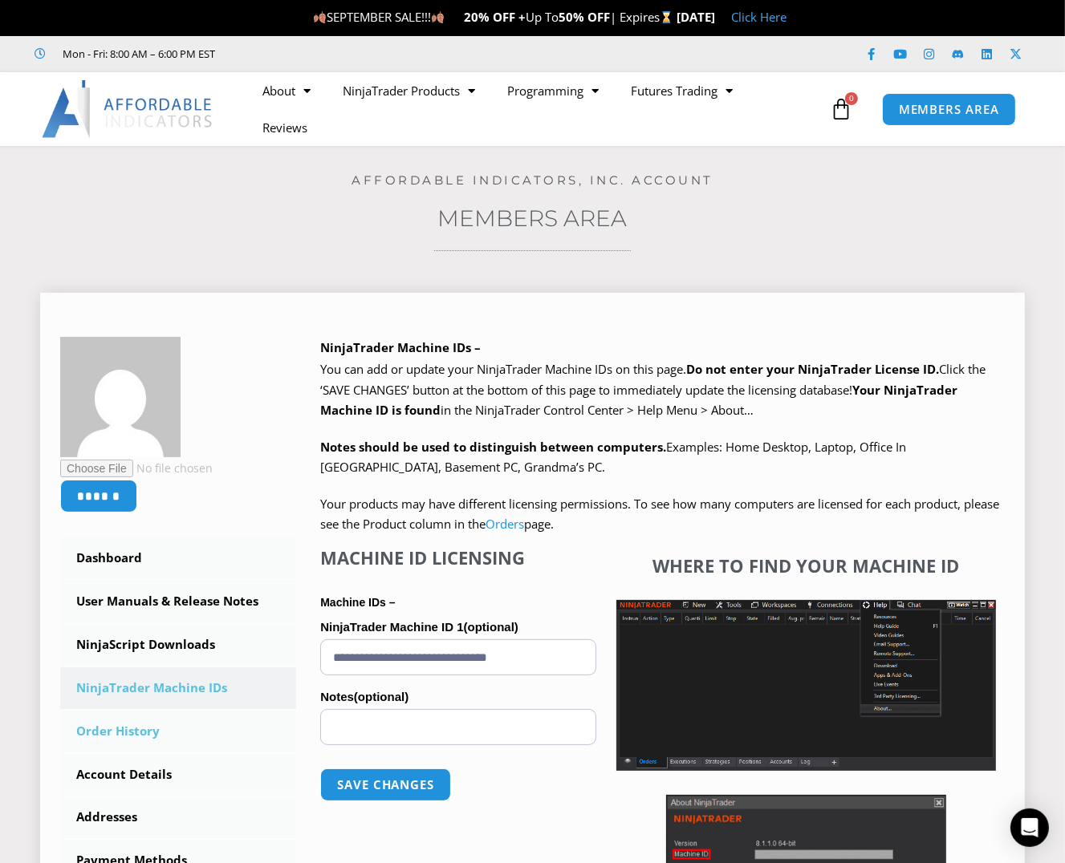
click at [125, 734] on link "Order History" at bounding box center [178, 732] width 236 height 42
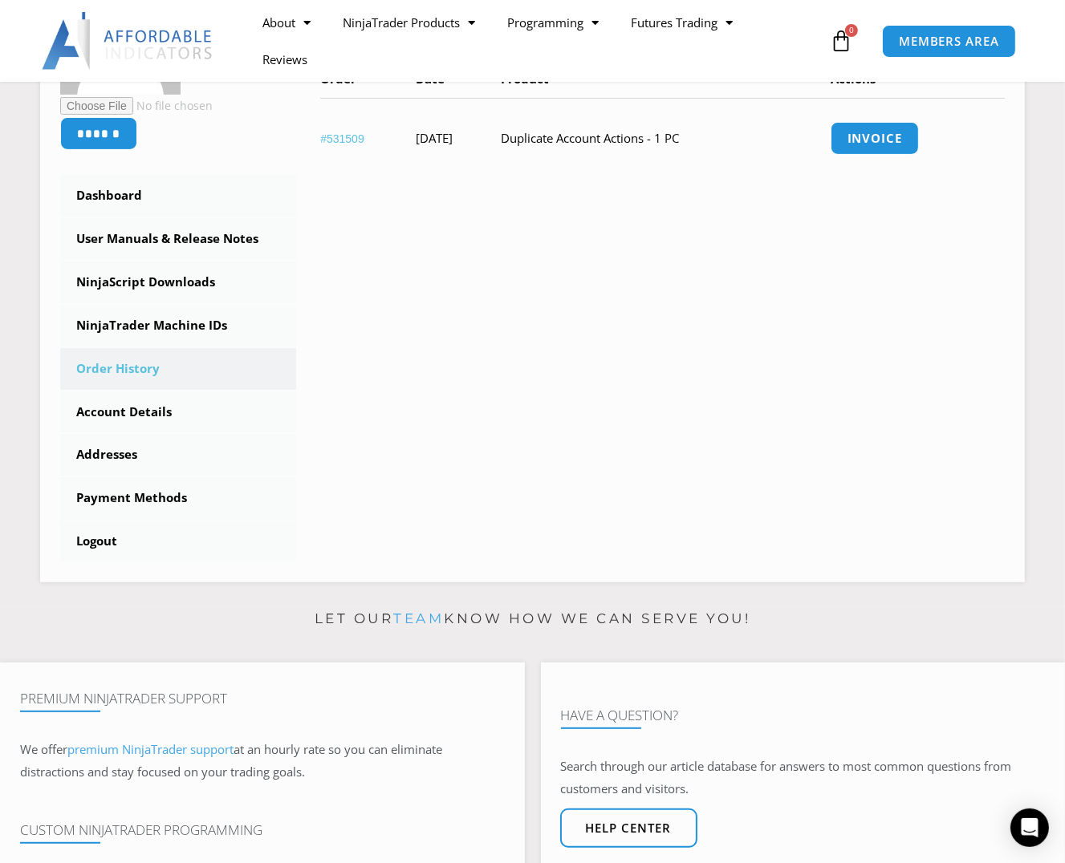
scroll to position [383, 0]
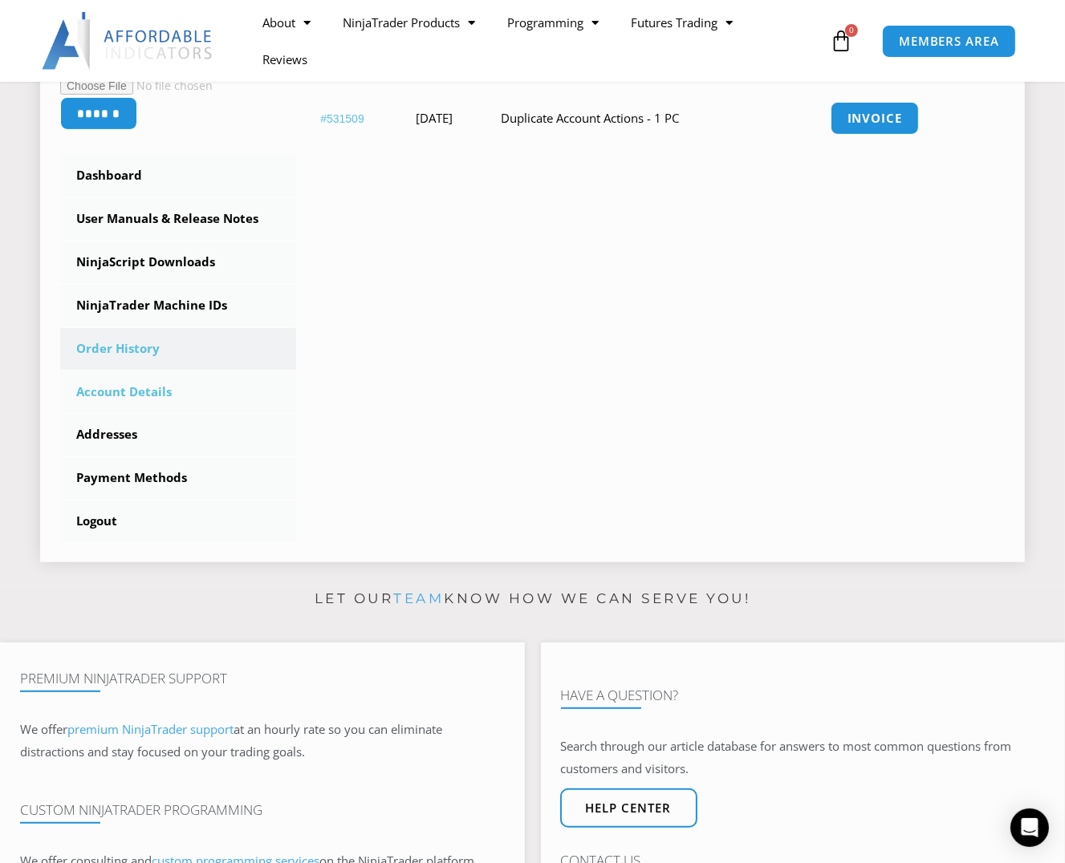
click at [139, 392] on link "Account Details" at bounding box center [178, 392] width 236 height 42
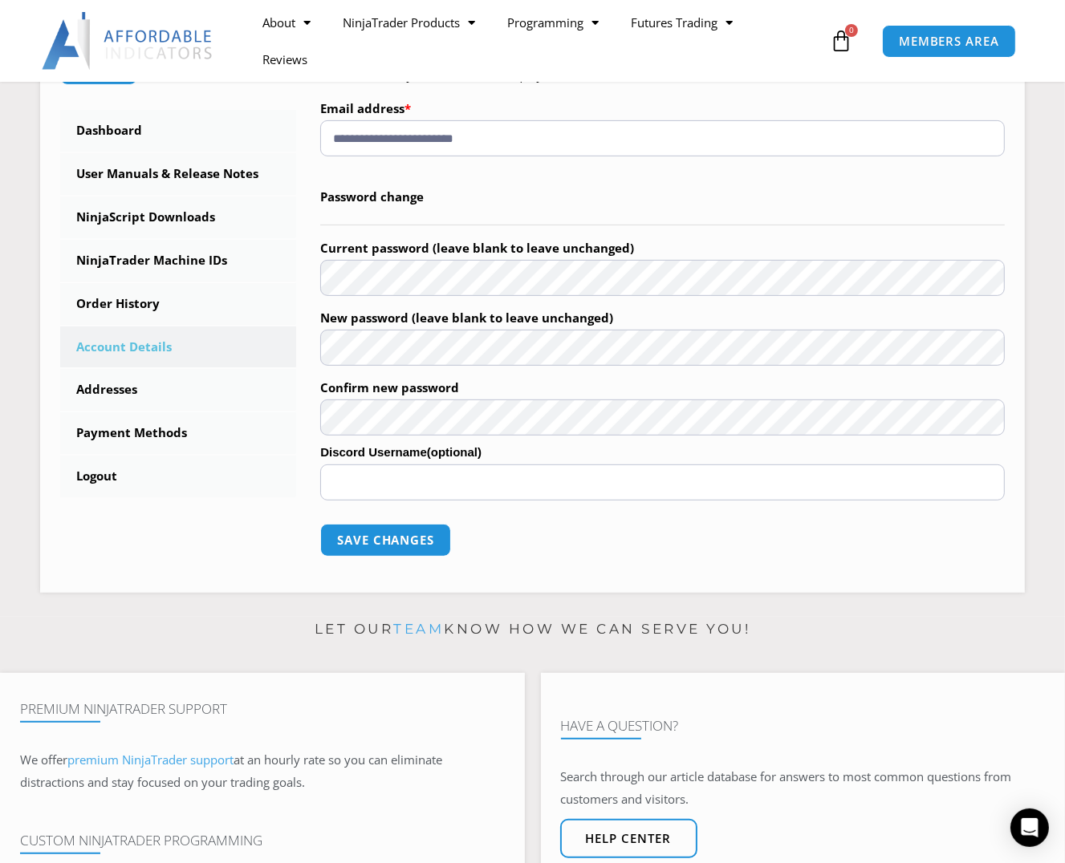
scroll to position [441, 0]
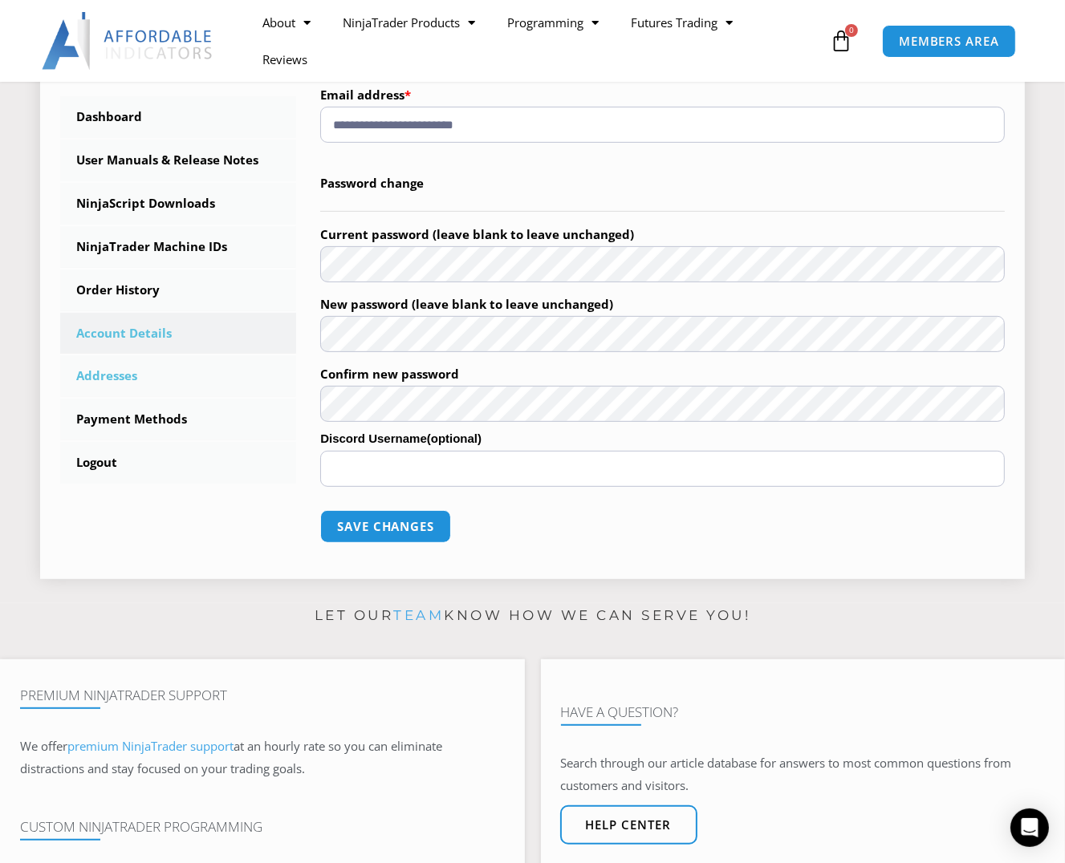
click at [115, 381] on link "Addresses" at bounding box center [178, 376] width 236 height 42
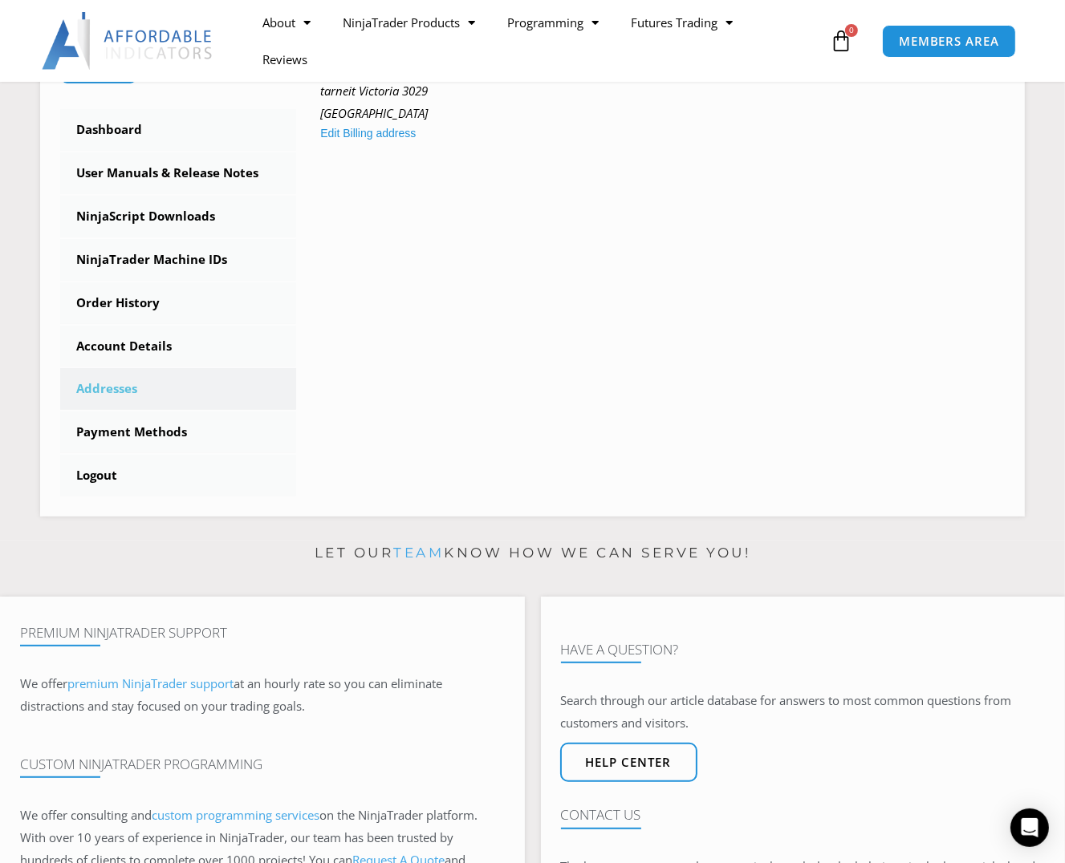
scroll to position [435, 0]
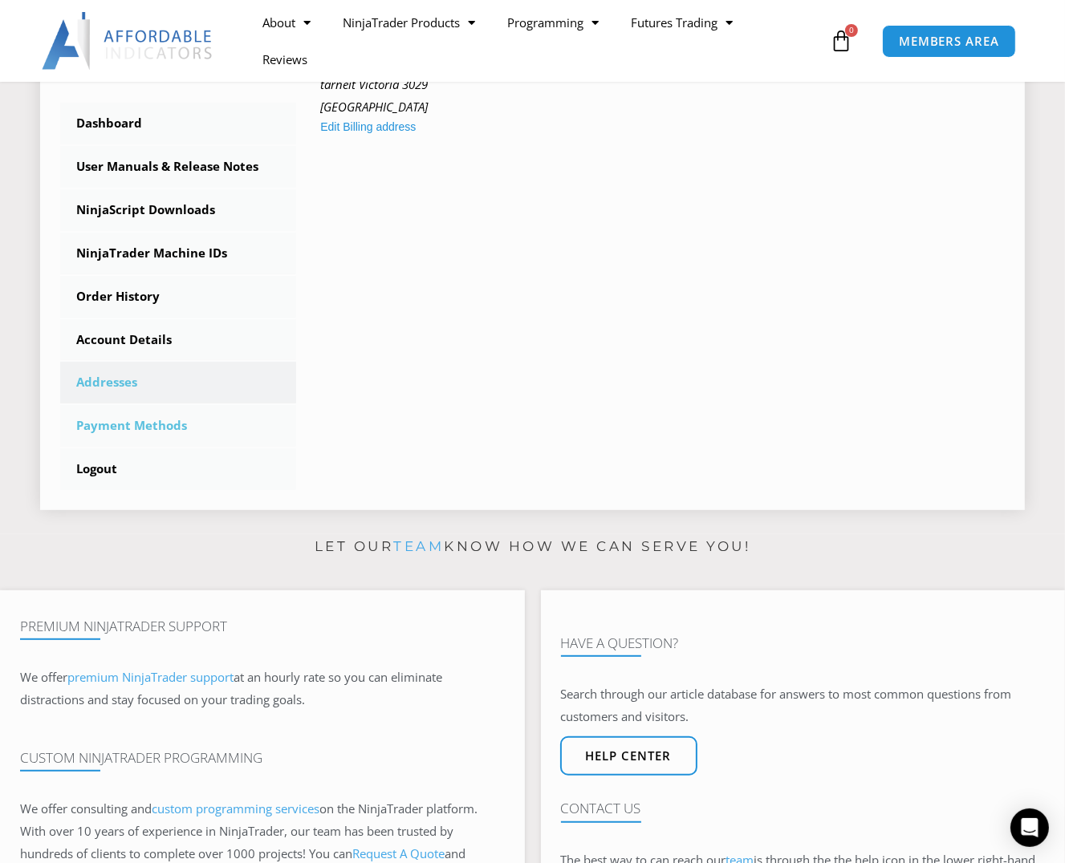
click at [183, 425] on link "Payment Methods" at bounding box center [178, 426] width 236 height 42
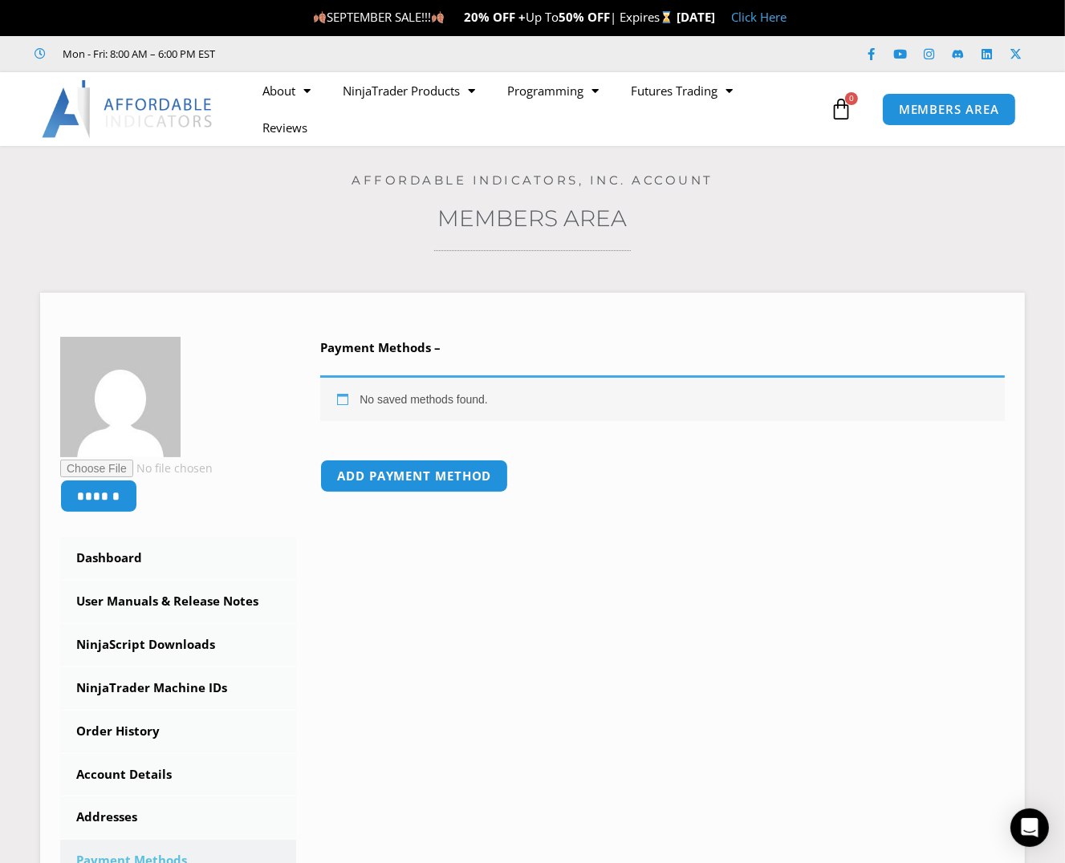
click at [225, 245] on div "Home / Members Area / Payment methods Affordable Indicators, Inc. Account Membe…" at bounding box center [532, 551] width 984 height 811
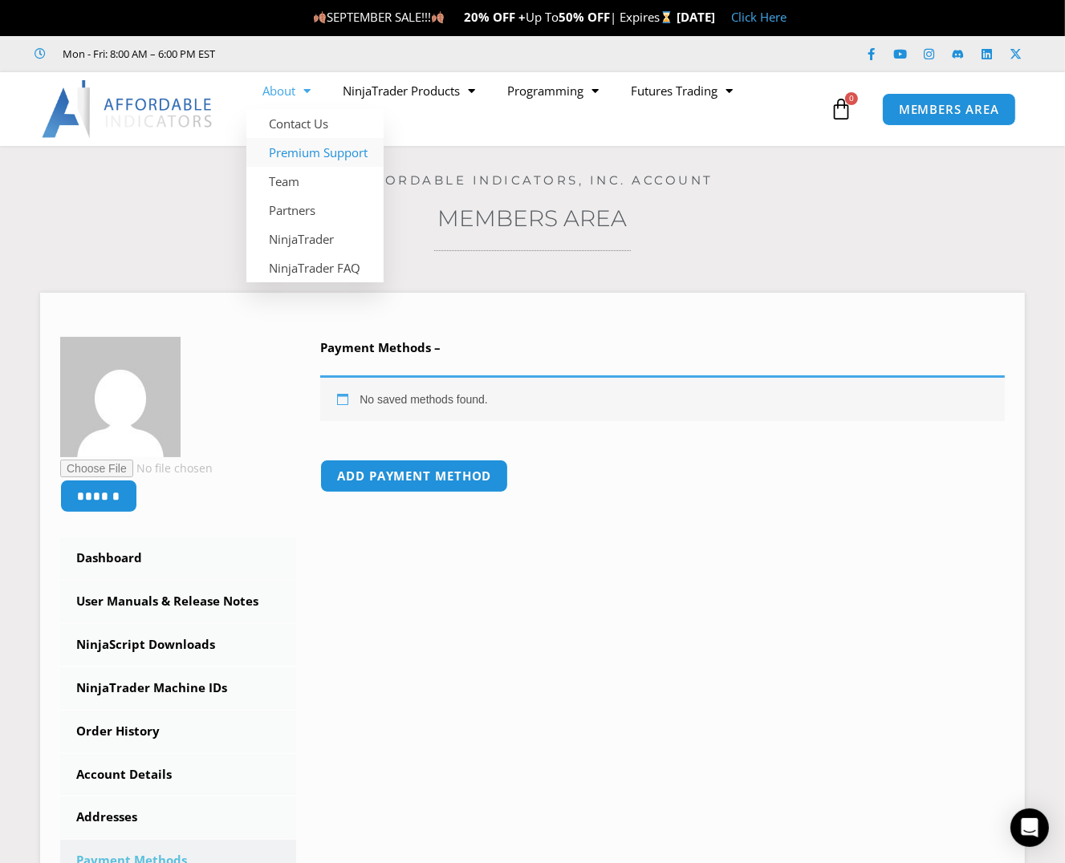
click at [318, 154] on link "Premium Support" at bounding box center [314, 152] width 137 height 29
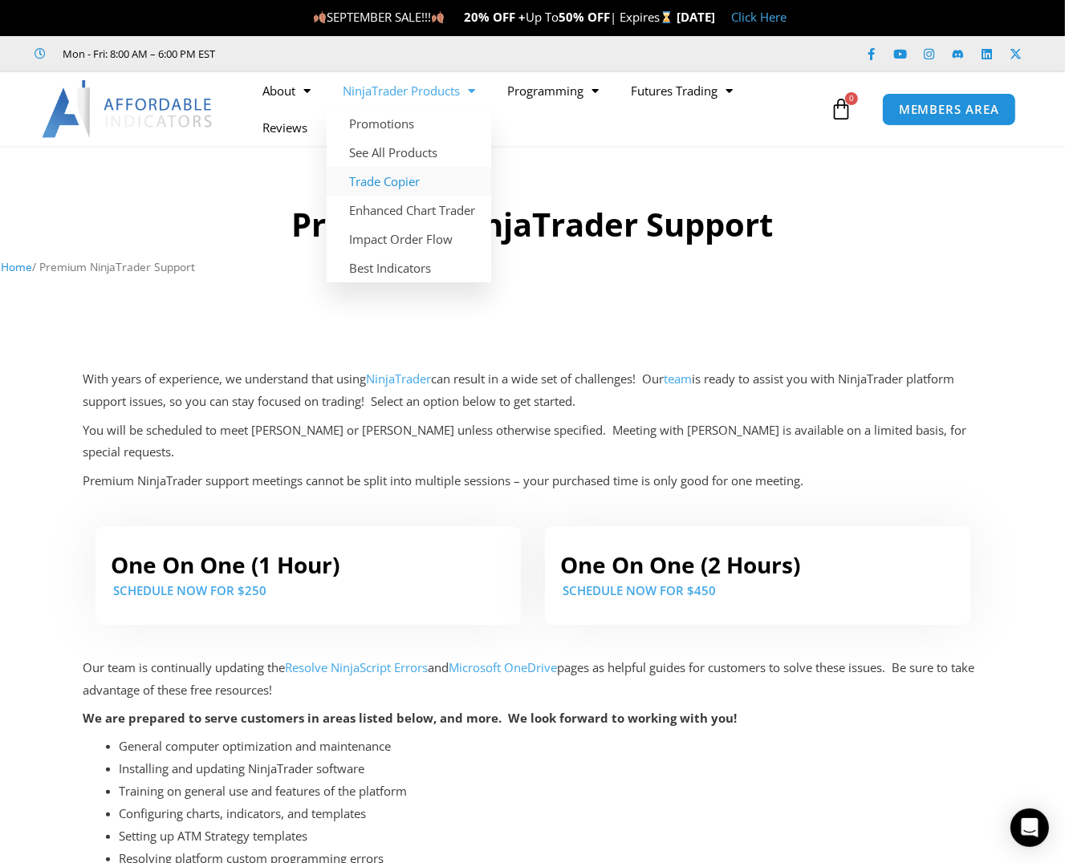
click at [397, 180] on link "Trade Copier" at bounding box center [408, 181] width 164 height 29
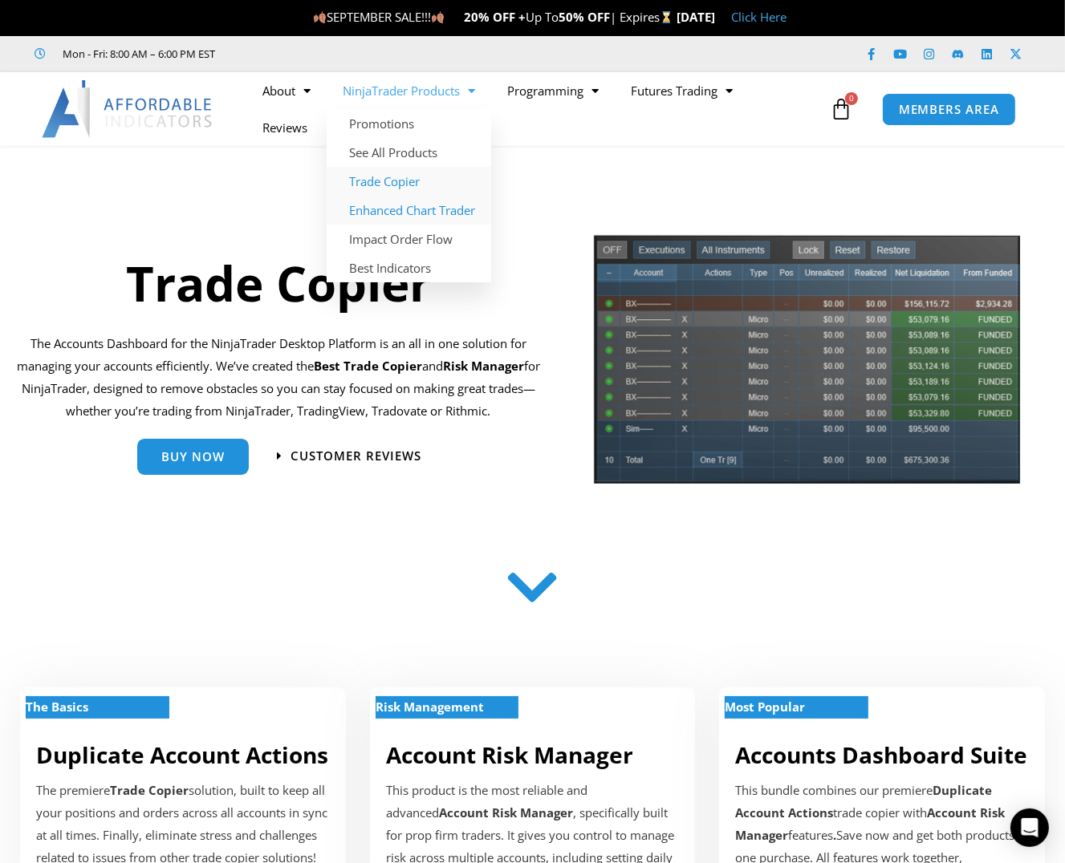
click at [420, 209] on link "Enhanced Chart Trader" at bounding box center [408, 210] width 164 height 29
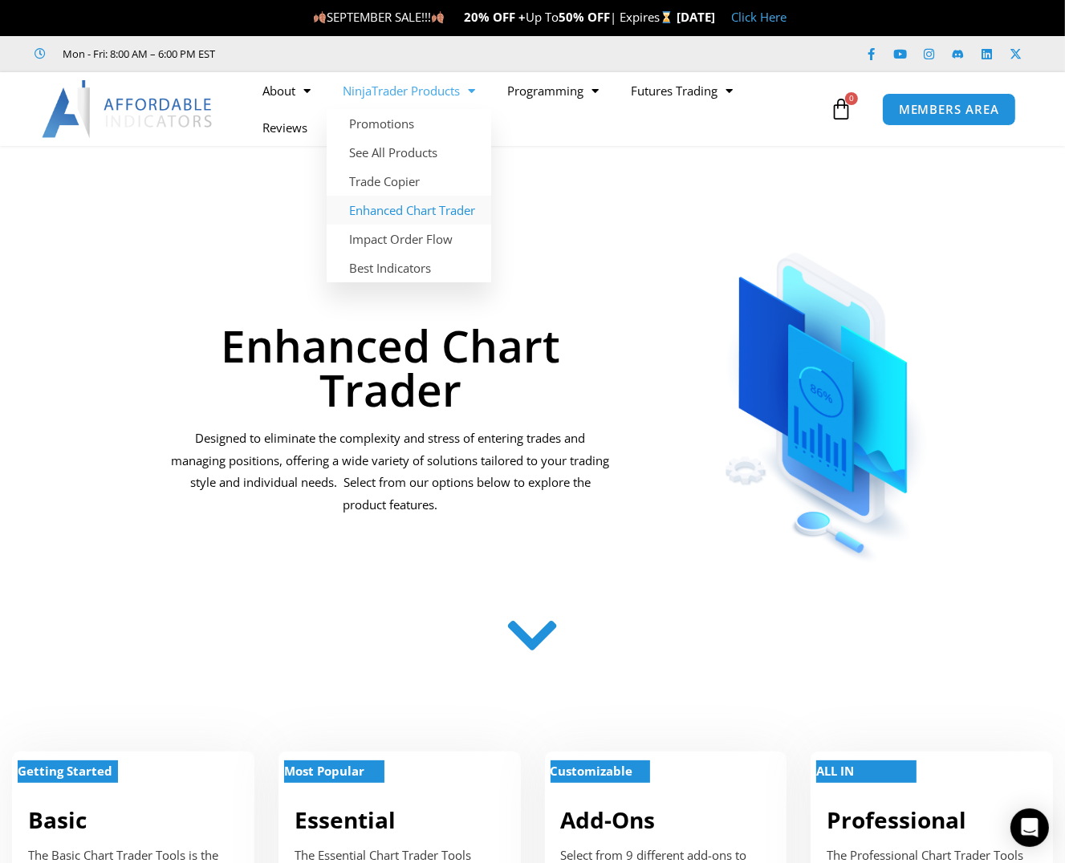
click at [396, 88] on link "NinjaTrader Products" at bounding box center [408, 90] width 164 height 37
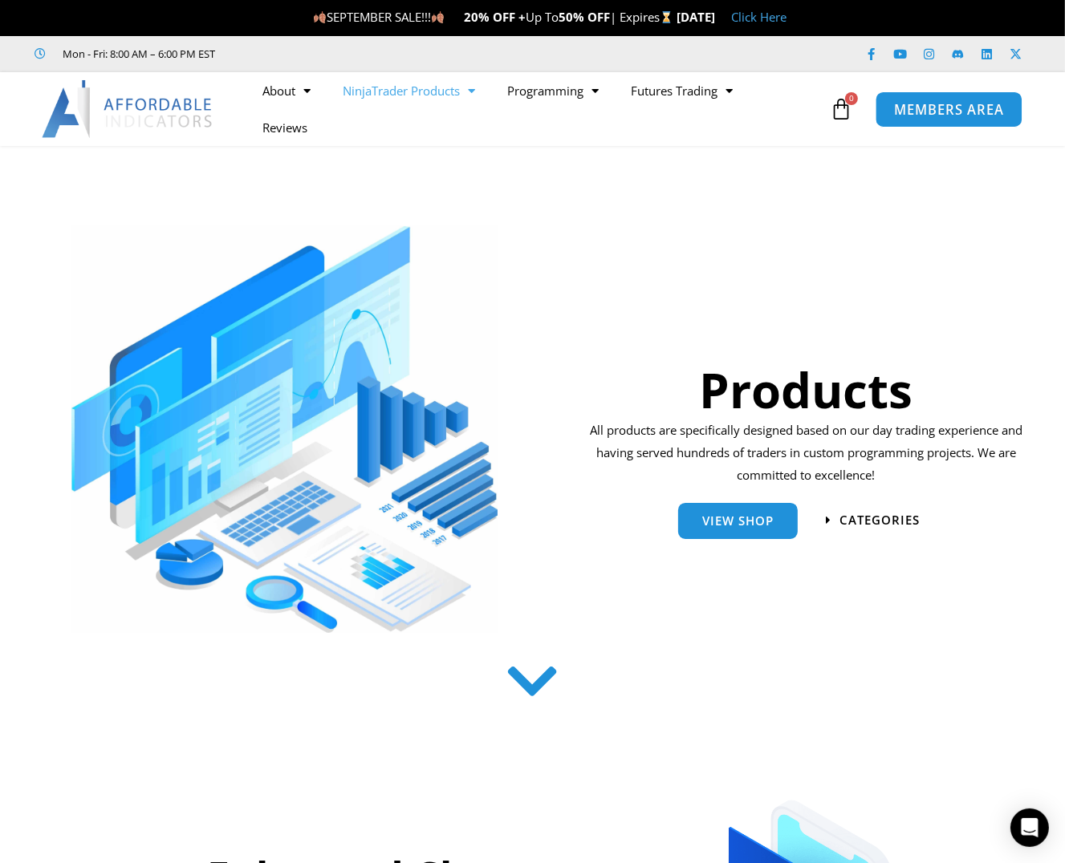
click at [964, 107] on span "MEMBERS AREA" at bounding box center [949, 110] width 110 height 14
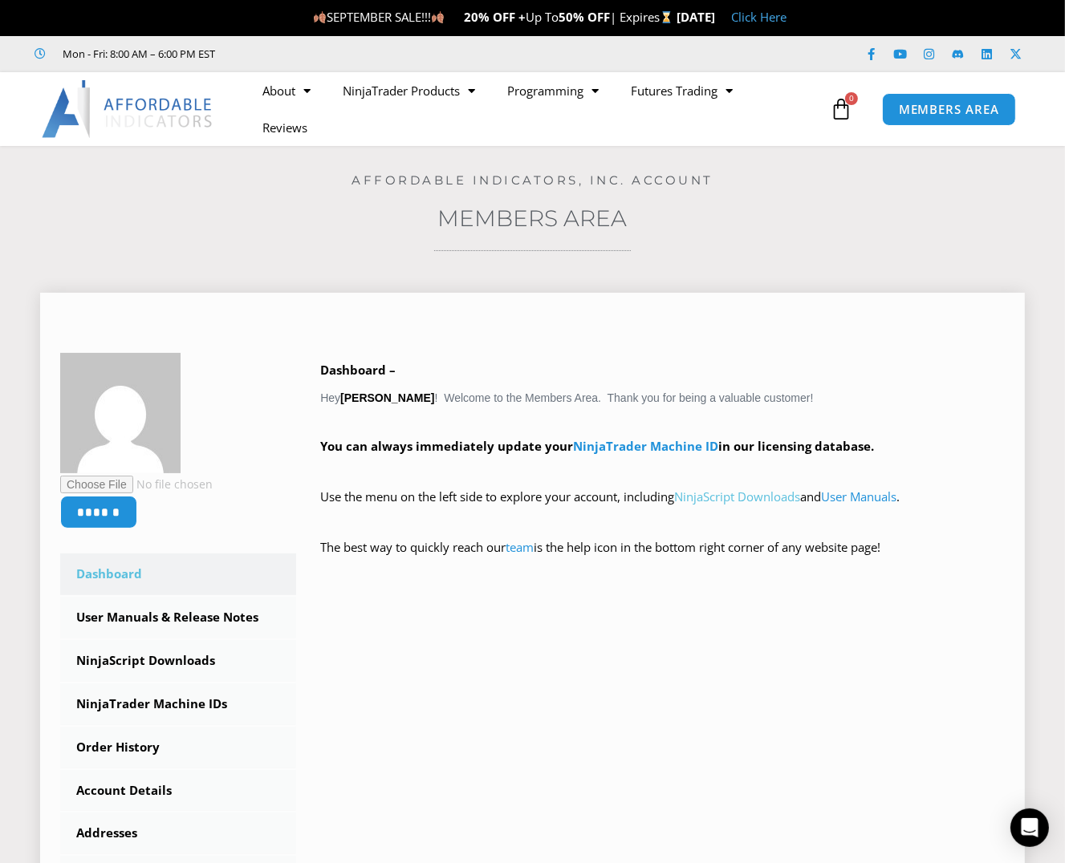
click at [764, 499] on link "NinjaScript Downloads" at bounding box center [737, 497] width 126 height 16
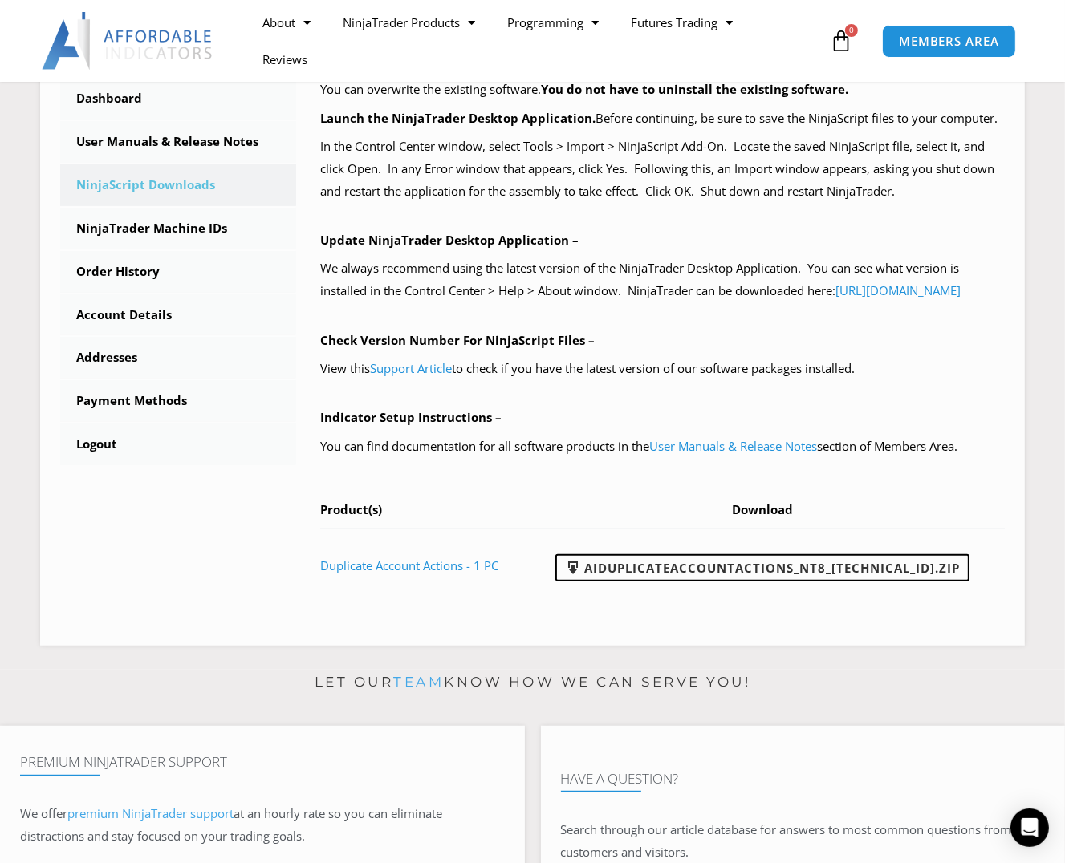
scroll to position [461, 0]
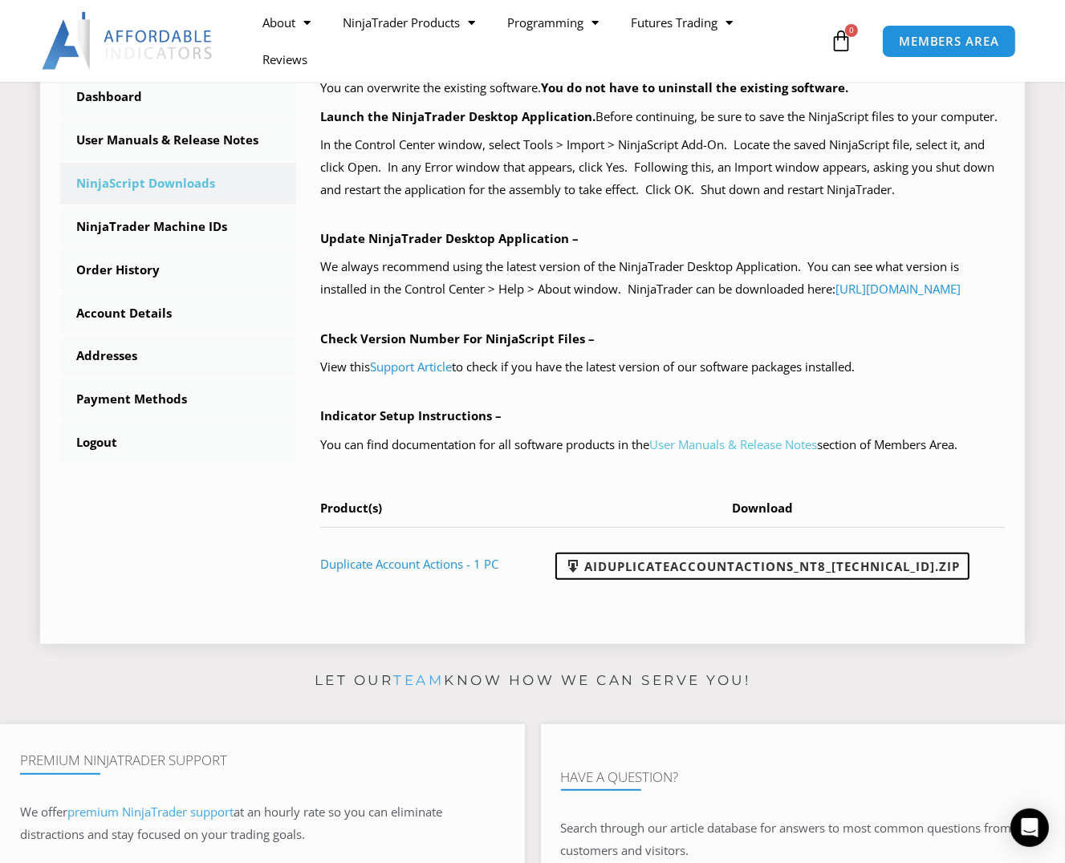
click at [786, 452] on link "User Manuals & Release Notes" at bounding box center [733, 444] width 168 height 16
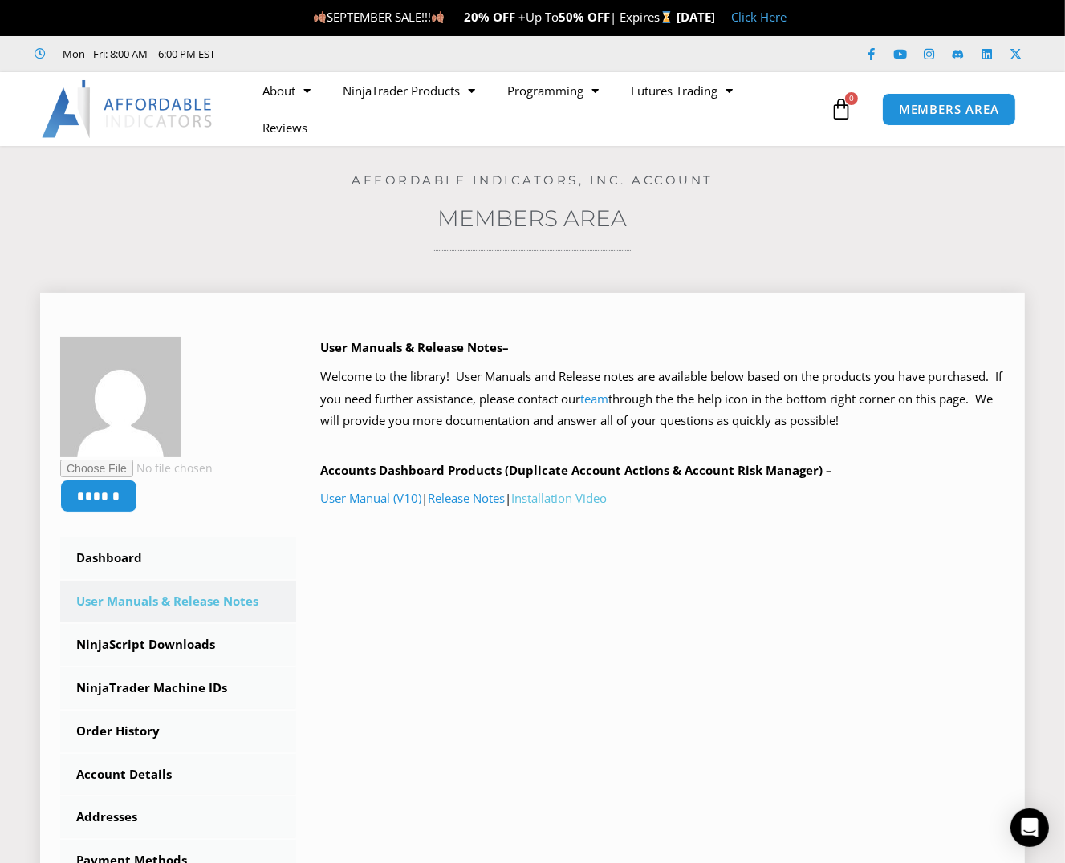
click at [575, 494] on link "Installation Video" at bounding box center [558, 498] width 95 height 16
